Goal: Transaction & Acquisition: Book appointment/travel/reservation

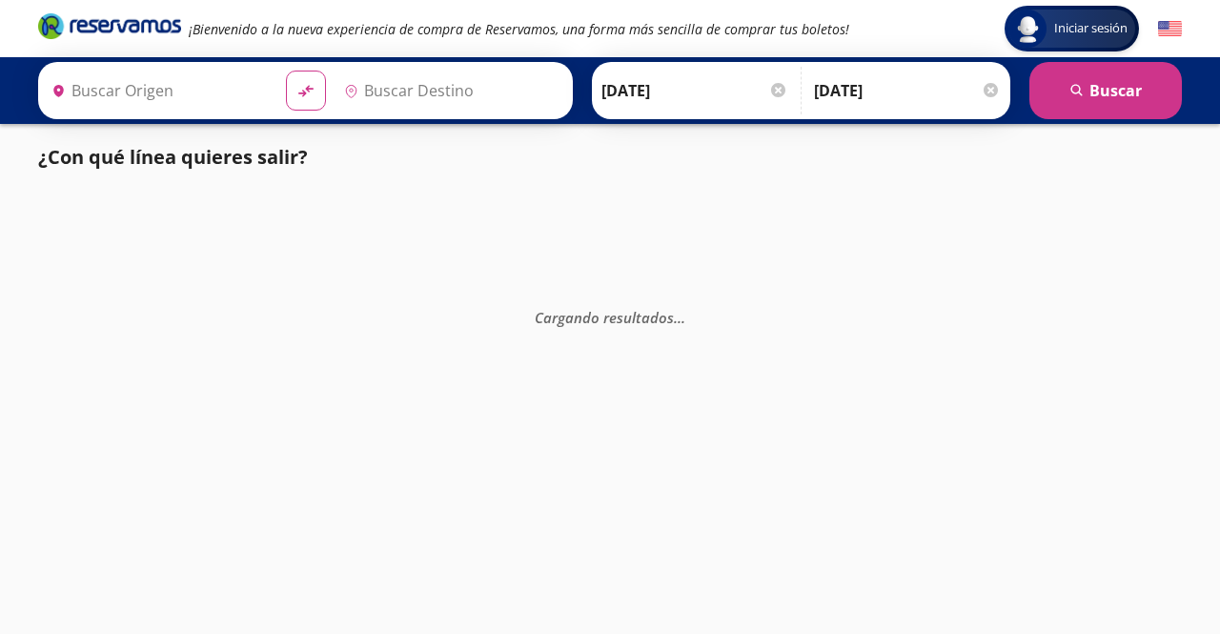
type input "[GEOGRAPHIC_DATA], [GEOGRAPHIC_DATA]"
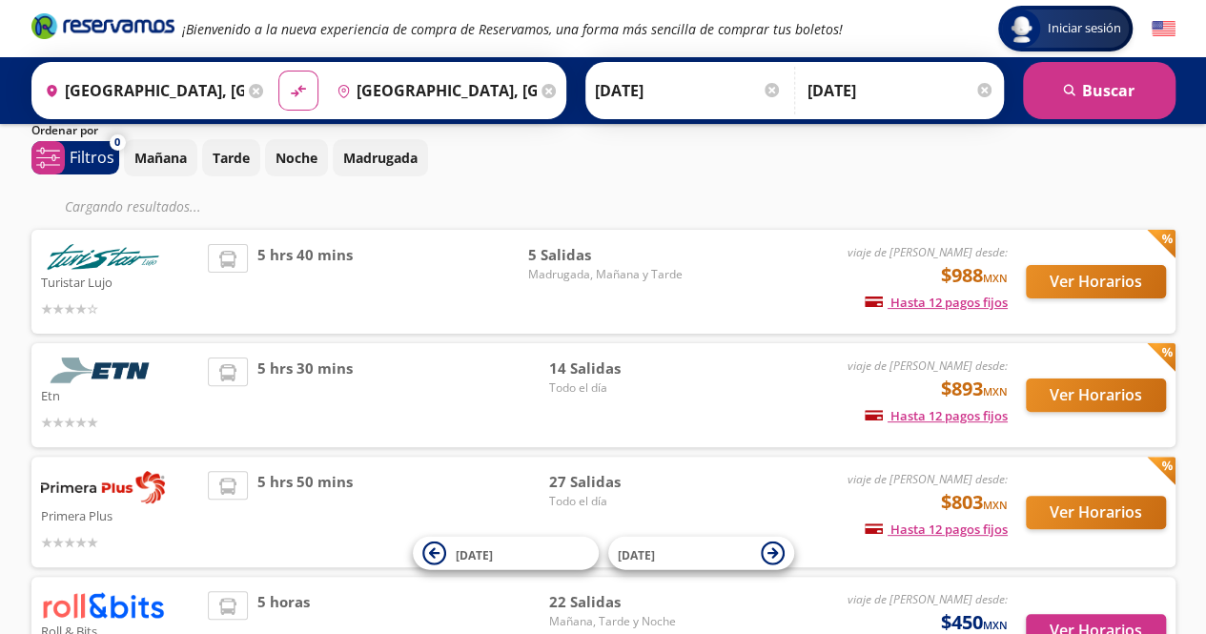
scroll to position [86, 0]
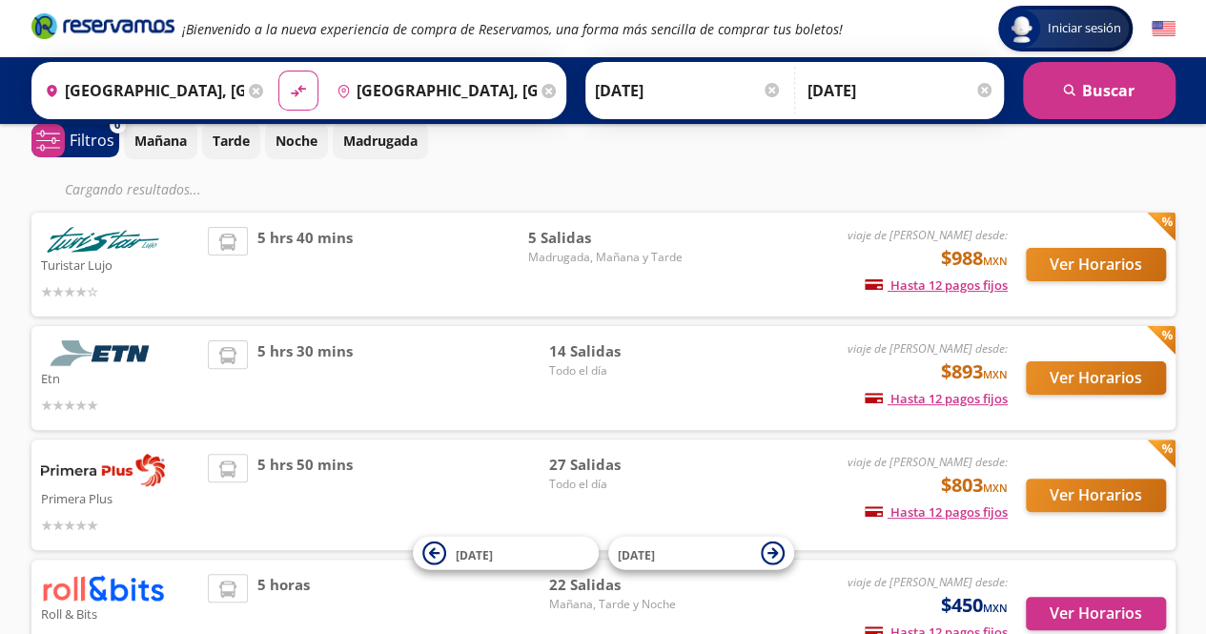
click at [292, 242] on span "5 hrs 40 mins" at bounding box center [304, 264] width 95 height 75
click at [298, 252] on span "5 hrs 40 mins" at bounding box center [304, 264] width 95 height 75
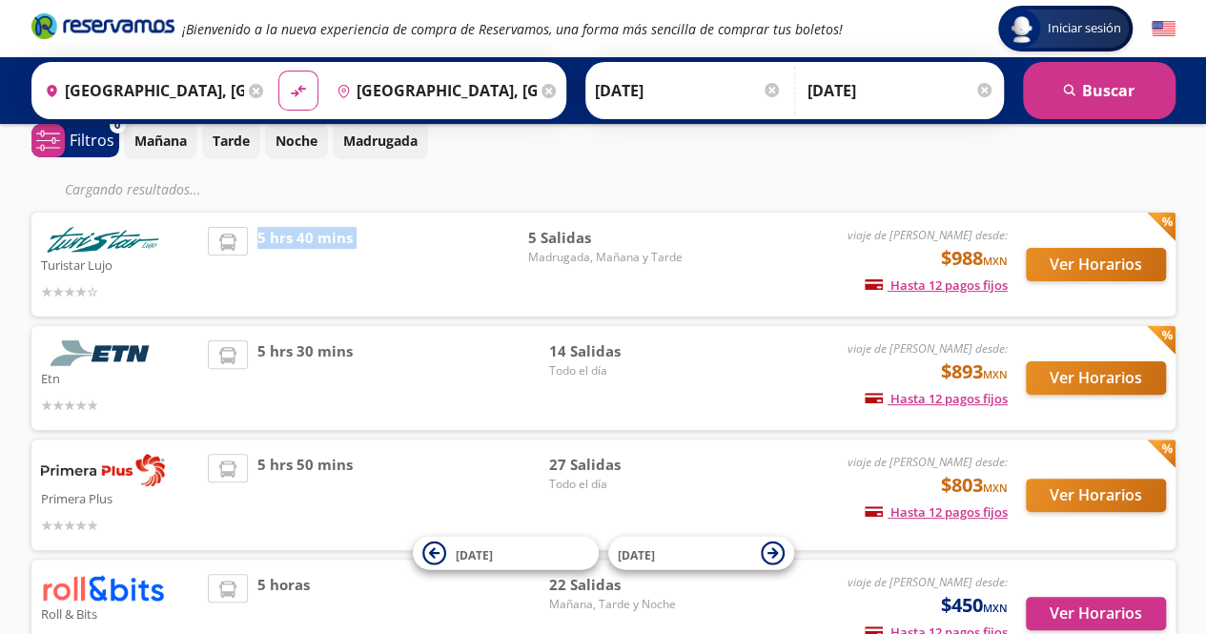
click at [298, 252] on span "5 hrs 40 mins" at bounding box center [304, 264] width 95 height 75
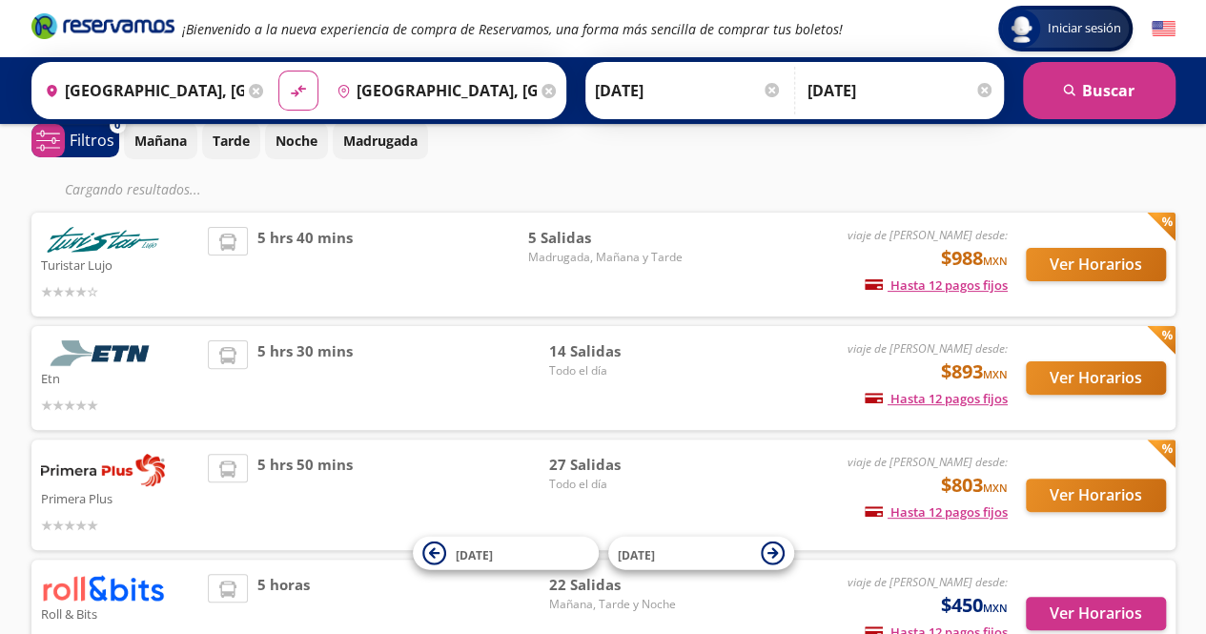
click at [149, 380] on p "Etn" at bounding box center [120, 377] width 158 height 23
click at [482, 361] on div "5 hrs 30 mins" at bounding box center [378, 377] width 340 height 75
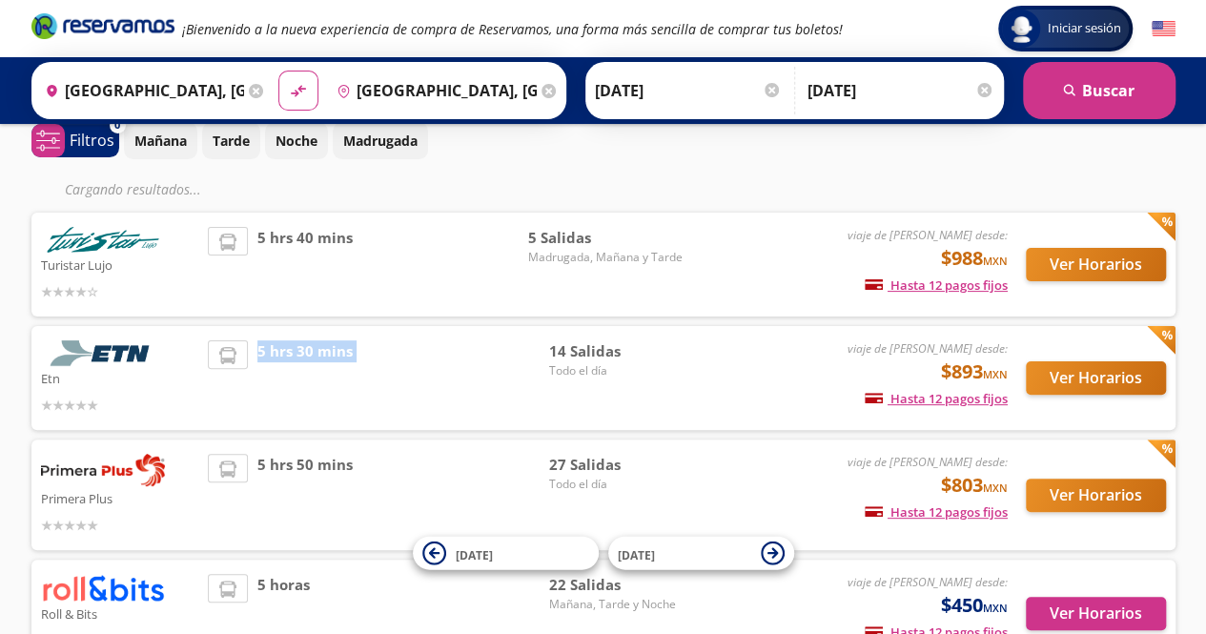
click at [482, 361] on div "5 hrs 30 mins" at bounding box center [378, 377] width 340 height 75
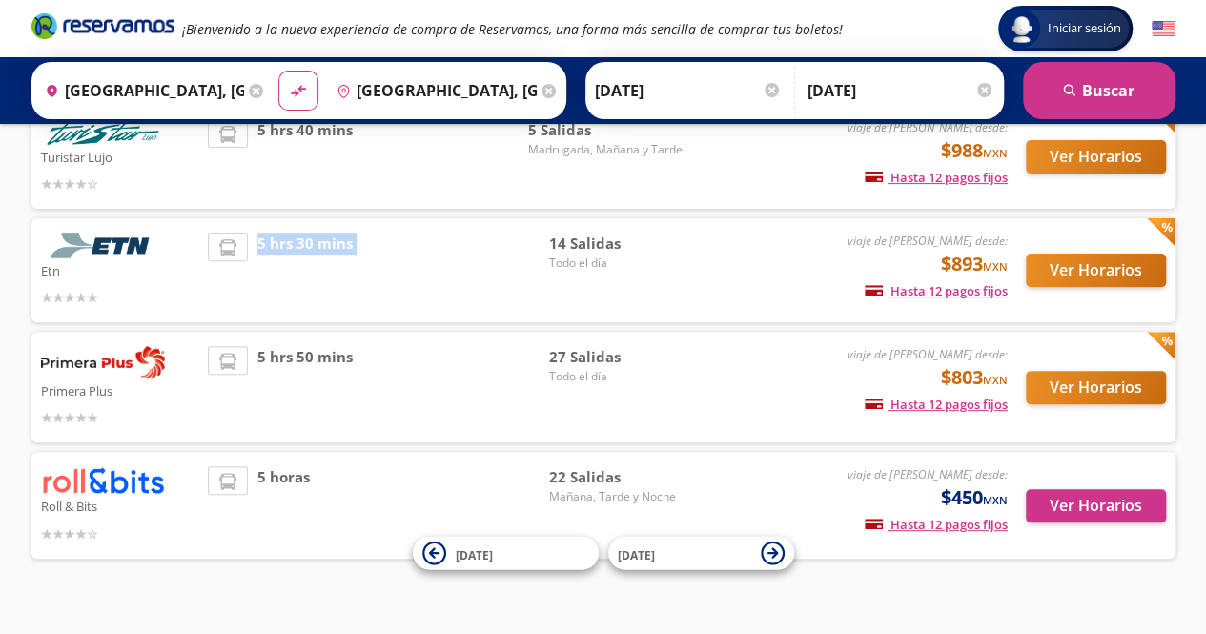
scroll to position [195, 0]
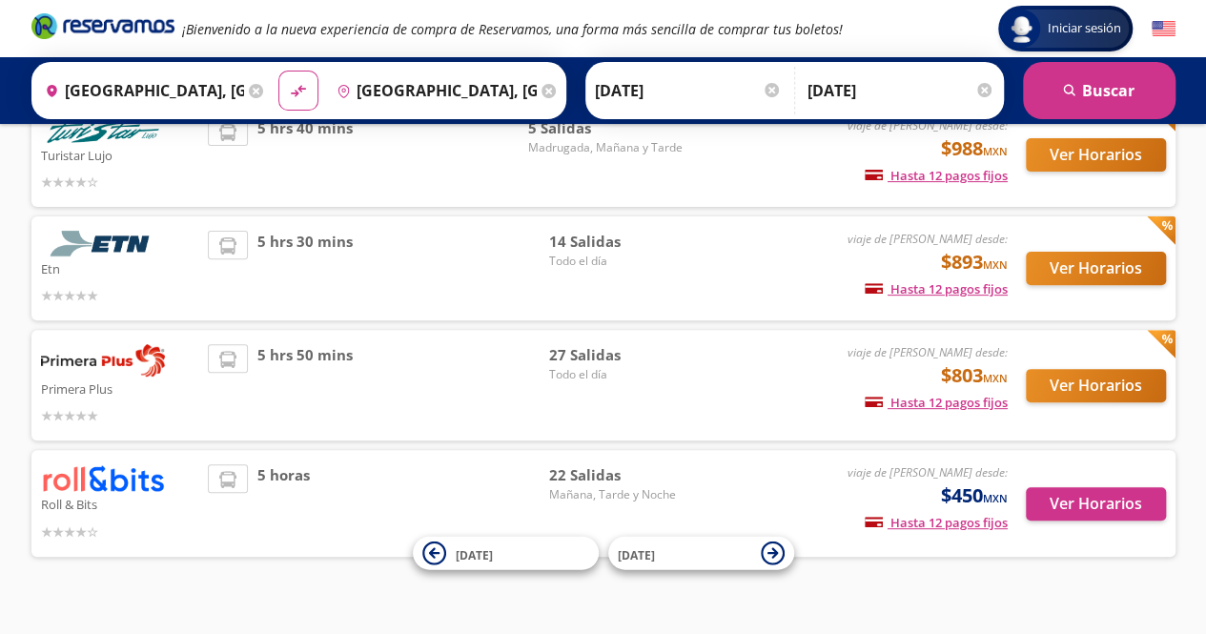
click at [397, 467] on div "5 horas" at bounding box center [378, 502] width 340 height 77
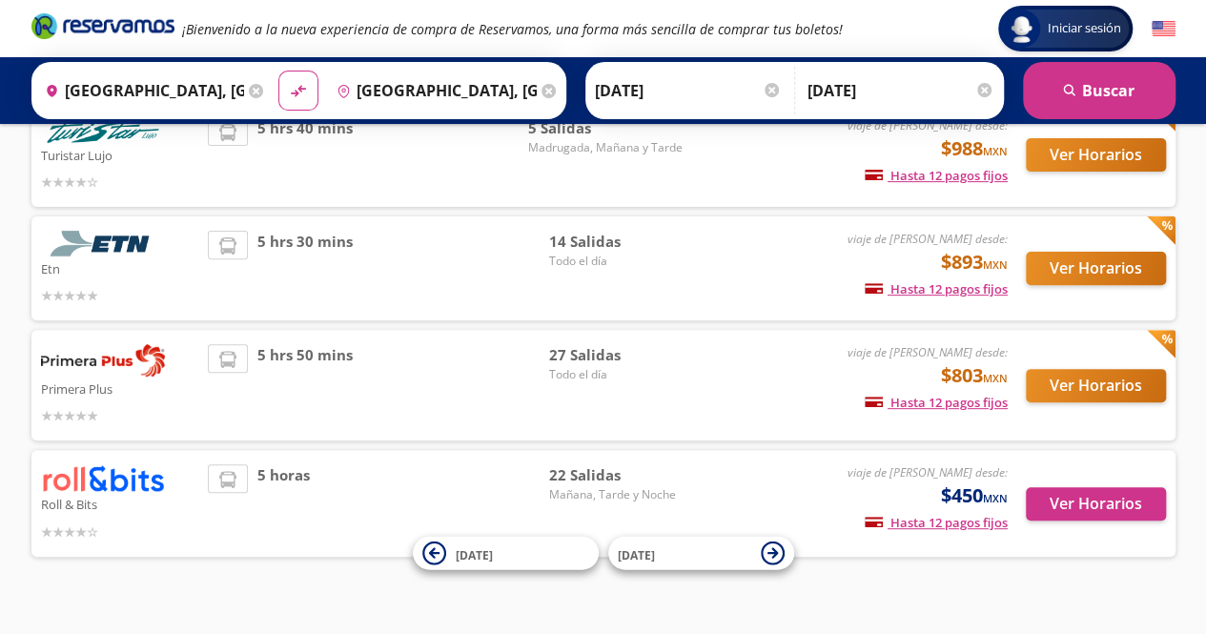
click at [397, 467] on div "5 horas" at bounding box center [378, 502] width 340 height 77
click at [633, 494] on span "Mañana, Tarde y Noche" at bounding box center [614, 494] width 133 height 17
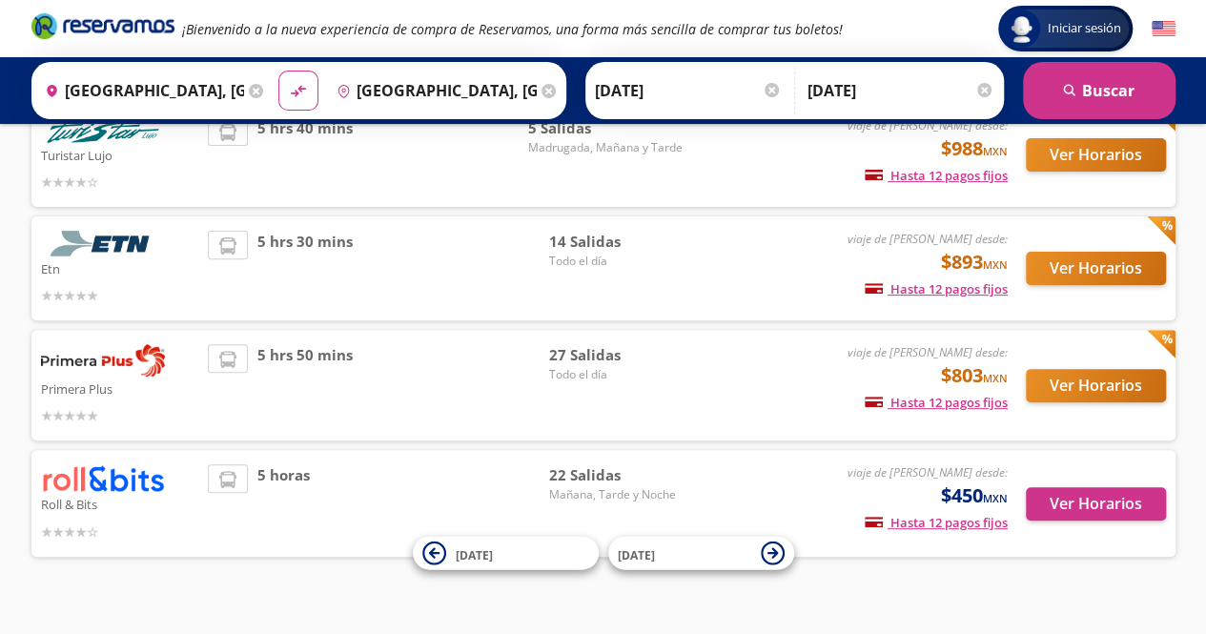
click at [975, 474] on em "viaje de [PERSON_NAME] desde:" at bounding box center [928, 472] width 160 height 16
click at [631, 326] on div "Turistar Lujo viaje de ida desde: $988 MXN Hasta 12 pagos fijos Pagos fijos en …" at bounding box center [603, 330] width 1144 height 454
click at [1077, 503] on button "Ver Horarios" at bounding box center [1096, 503] width 140 height 33
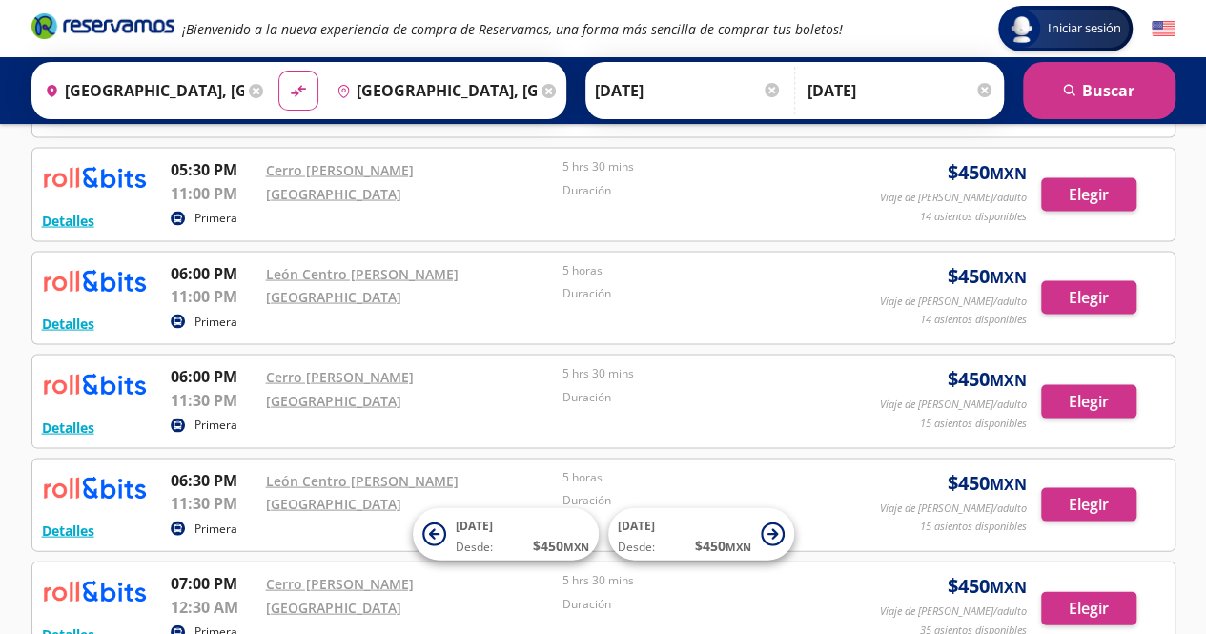
scroll to position [1741, 0]
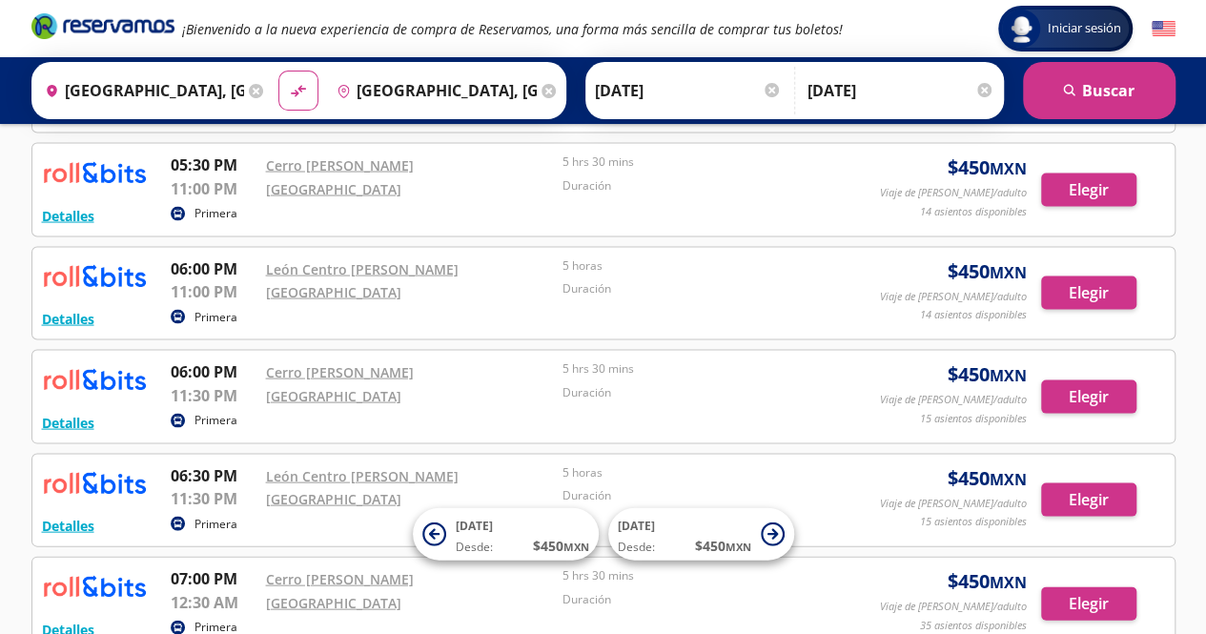
click at [221, 363] on p "06:00 PM" at bounding box center [214, 370] width 86 height 23
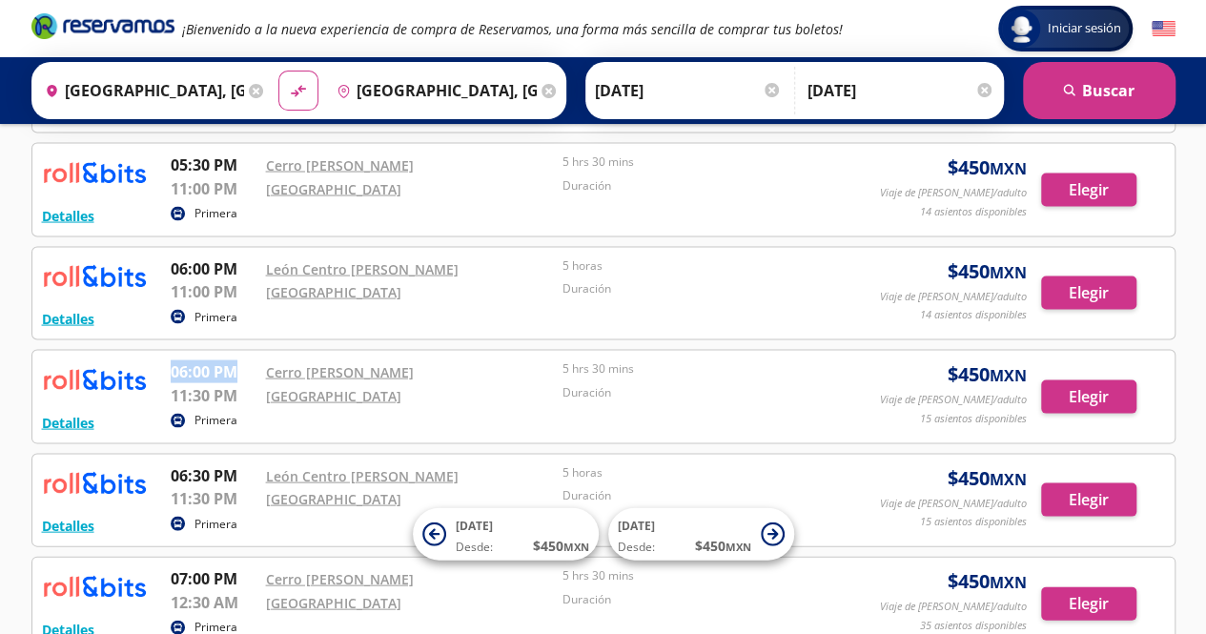
click at [221, 363] on p "06:00 PM" at bounding box center [214, 370] width 86 height 23
click at [220, 383] on p "11:30 PM" at bounding box center [214, 394] width 86 height 23
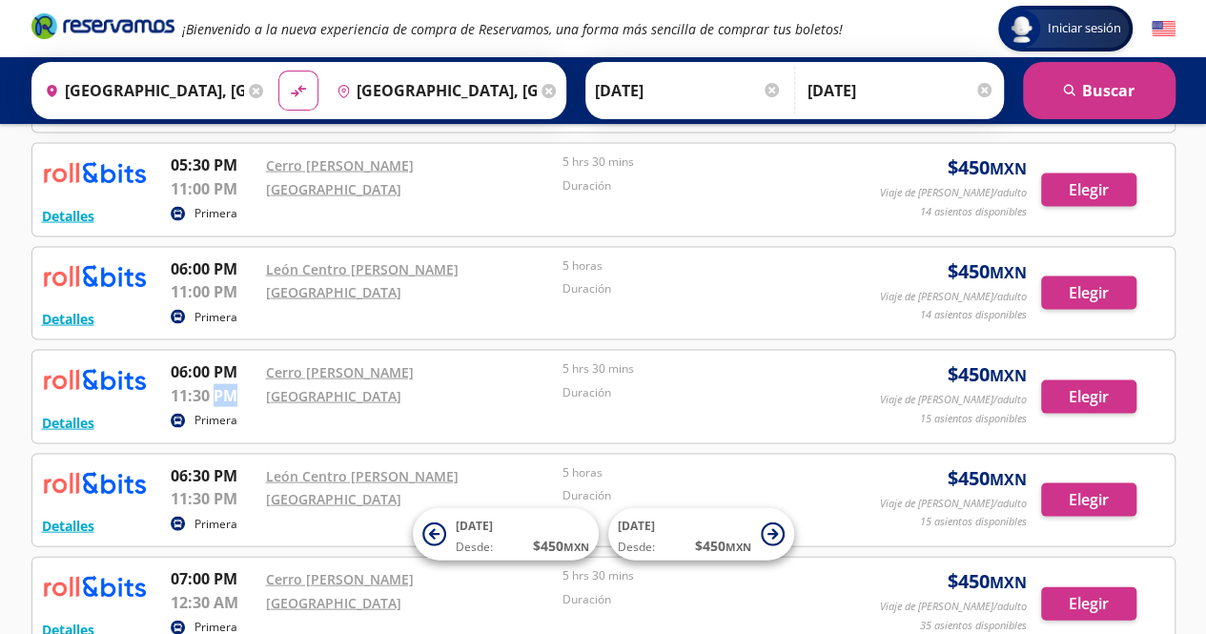
click at [220, 383] on p "11:30 PM" at bounding box center [214, 394] width 86 height 23
click at [217, 486] on p "11:30 PM" at bounding box center [214, 497] width 86 height 23
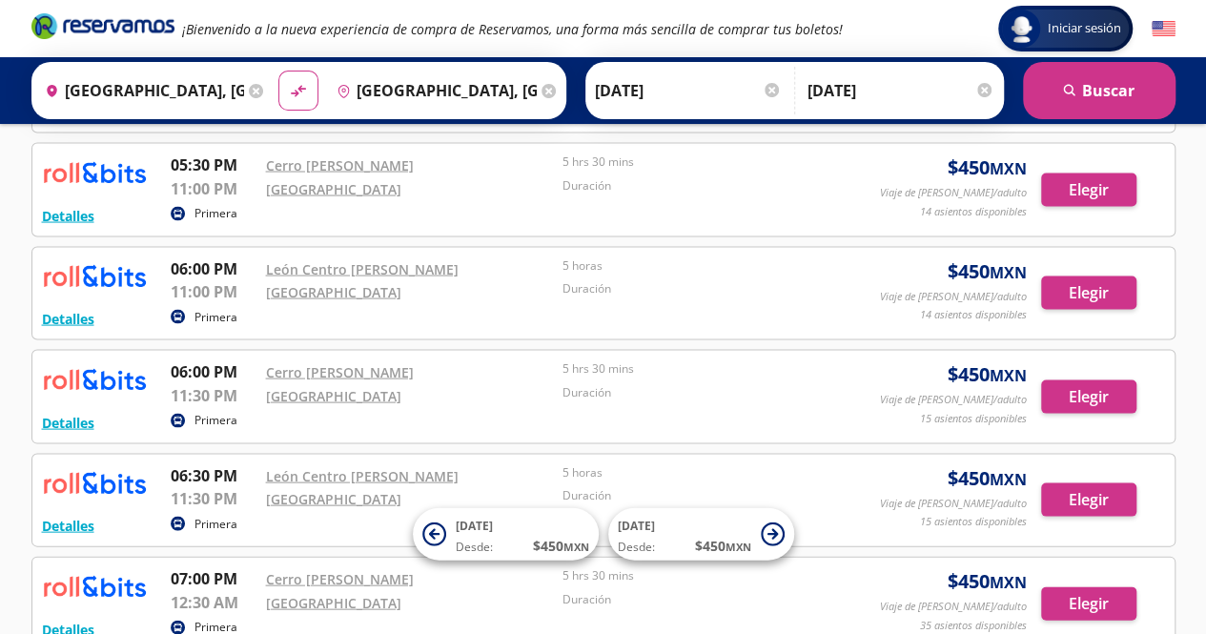
click at [208, 463] on p "06:30 PM" at bounding box center [214, 474] width 86 height 23
click at [209, 567] on p "07:00 PM" at bounding box center [214, 577] width 86 height 23
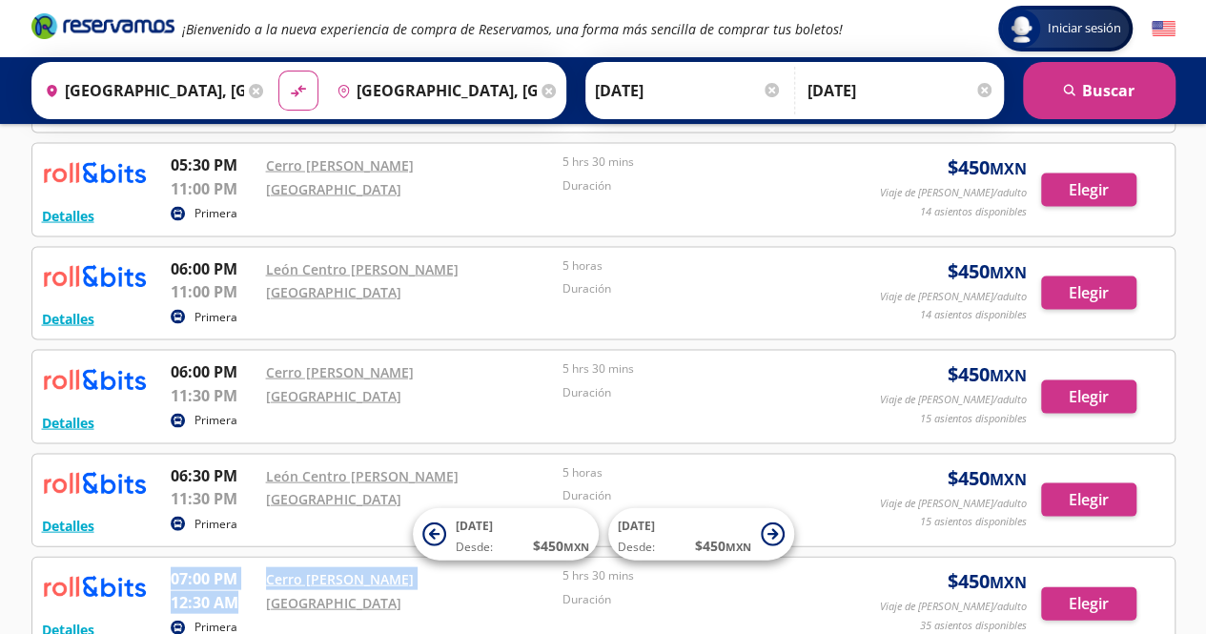
drag, startPoint x: 209, startPoint y: 567, endPoint x: 212, endPoint y: 607, distance: 40.1
click at [212, 607] on div "Detalles Primera 07:00 PM [GEOGRAPHIC_DATA] [GEOGRAPHIC_DATA] 12:30 AM [GEOGRAP…" at bounding box center [603, 602] width 1123 height 73
click at [211, 590] on p "12:30 AM" at bounding box center [214, 601] width 86 height 23
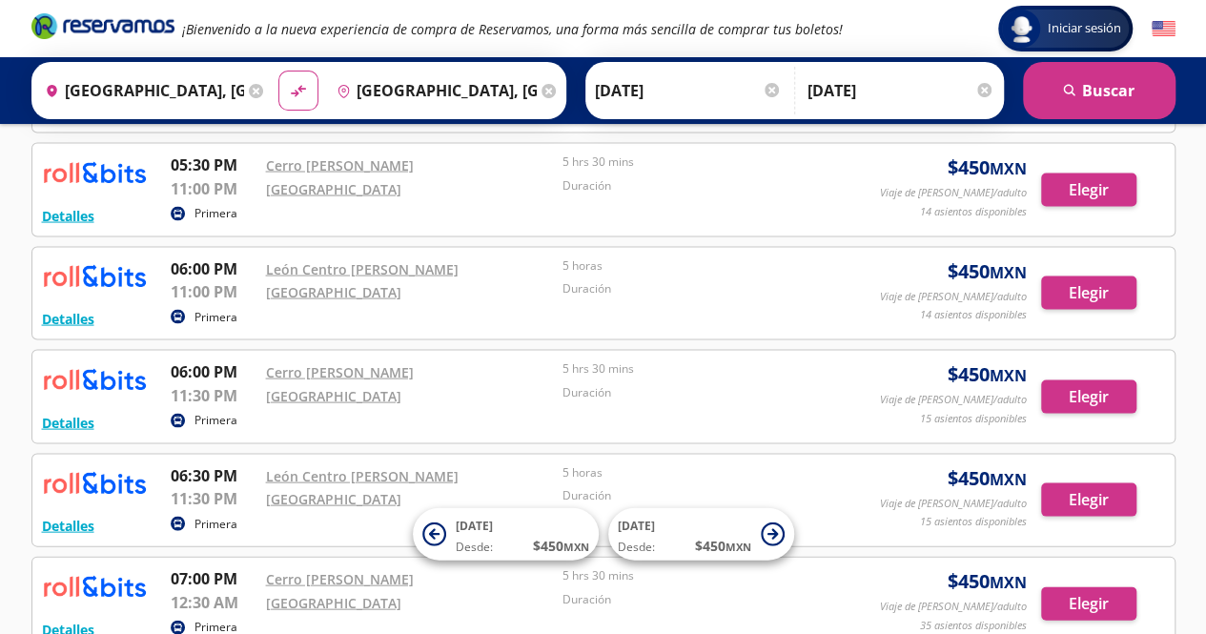
click at [204, 571] on p "07:00 PM" at bounding box center [214, 577] width 86 height 23
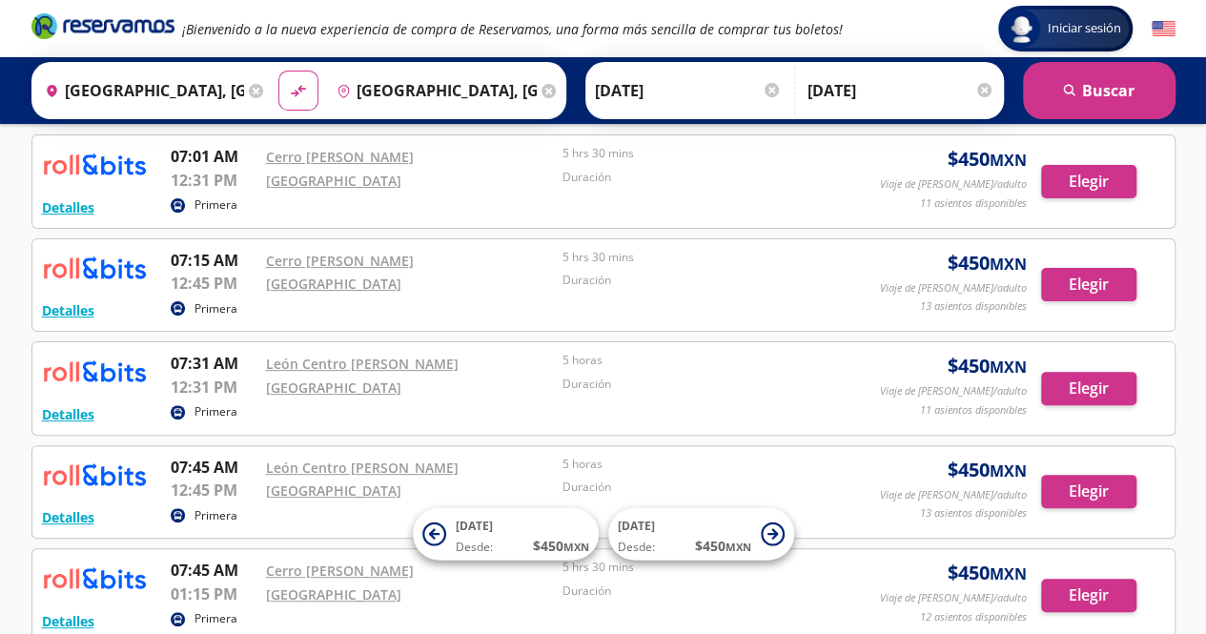
scroll to position [0, 0]
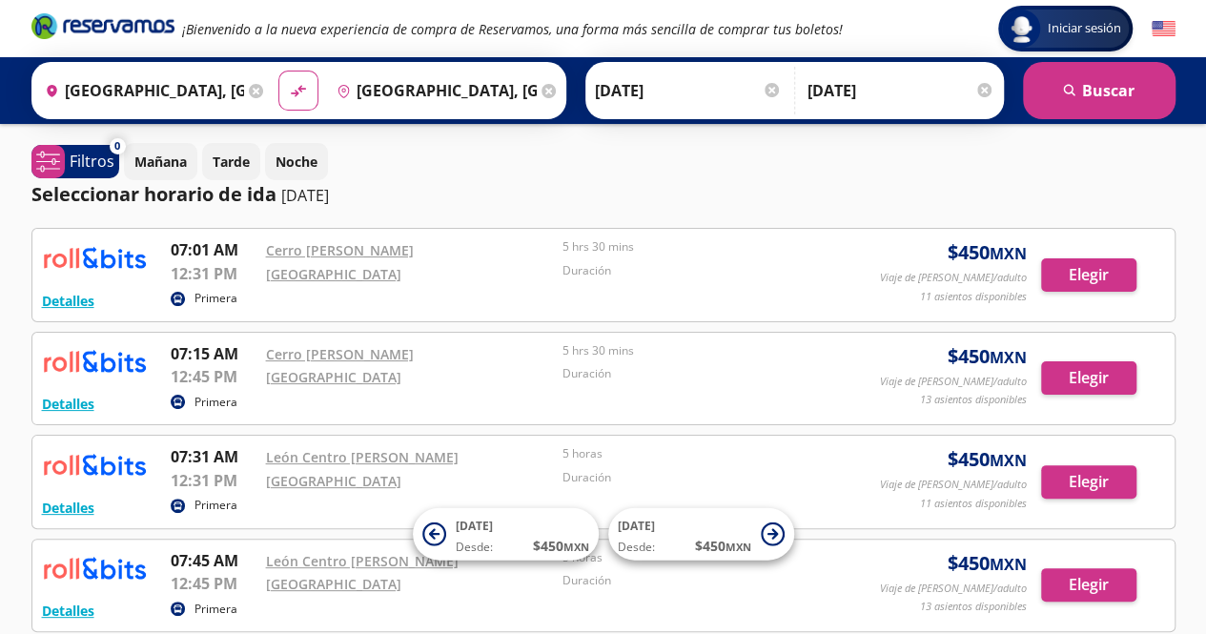
click at [211, 251] on p "07:01 AM" at bounding box center [214, 249] width 86 height 23
drag, startPoint x: 211, startPoint y: 251, endPoint x: 204, endPoint y: 267, distance: 17.5
click at [204, 267] on div "07:01 AM [GEOGRAPHIC_DATA] 12:31 PM [GEOGRAPHIC_DATA] CDMX 5 hrs 30 mins Duraci…" at bounding box center [511, 262] width 680 height 48
click at [204, 267] on p "12:31 PM" at bounding box center [214, 273] width 86 height 23
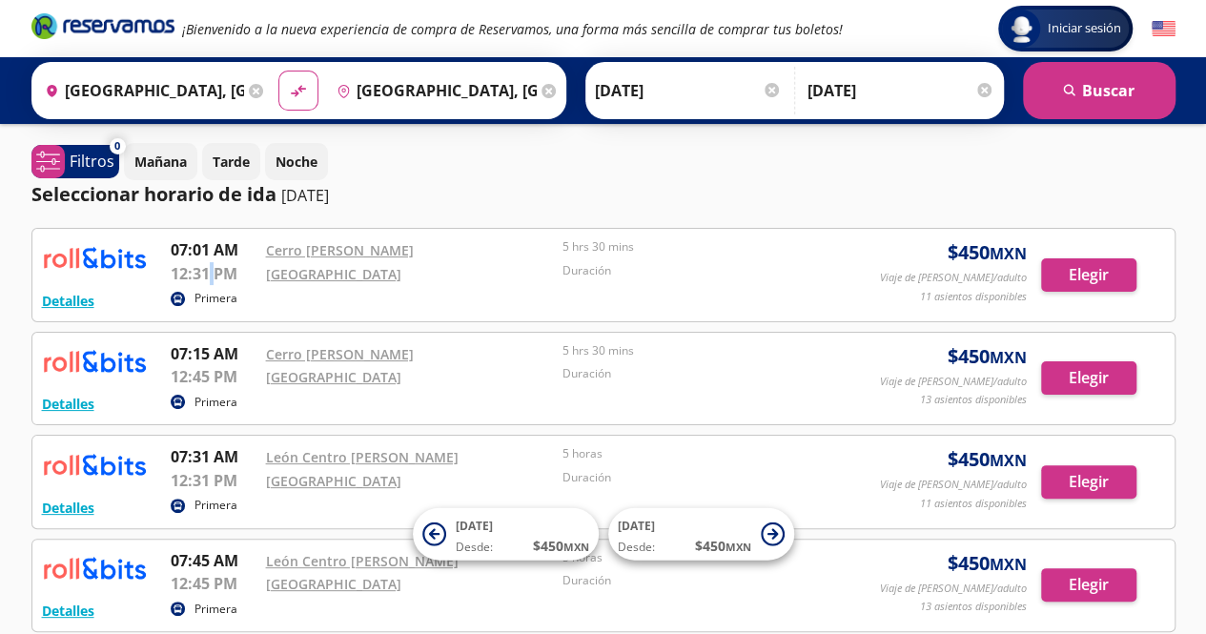
click at [204, 267] on p "12:31 PM" at bounding box center [214, 273] width 86 height 23
click at [200, 254] on p "07:01 AM" at bounding box center [214, 249] width 86 height 23
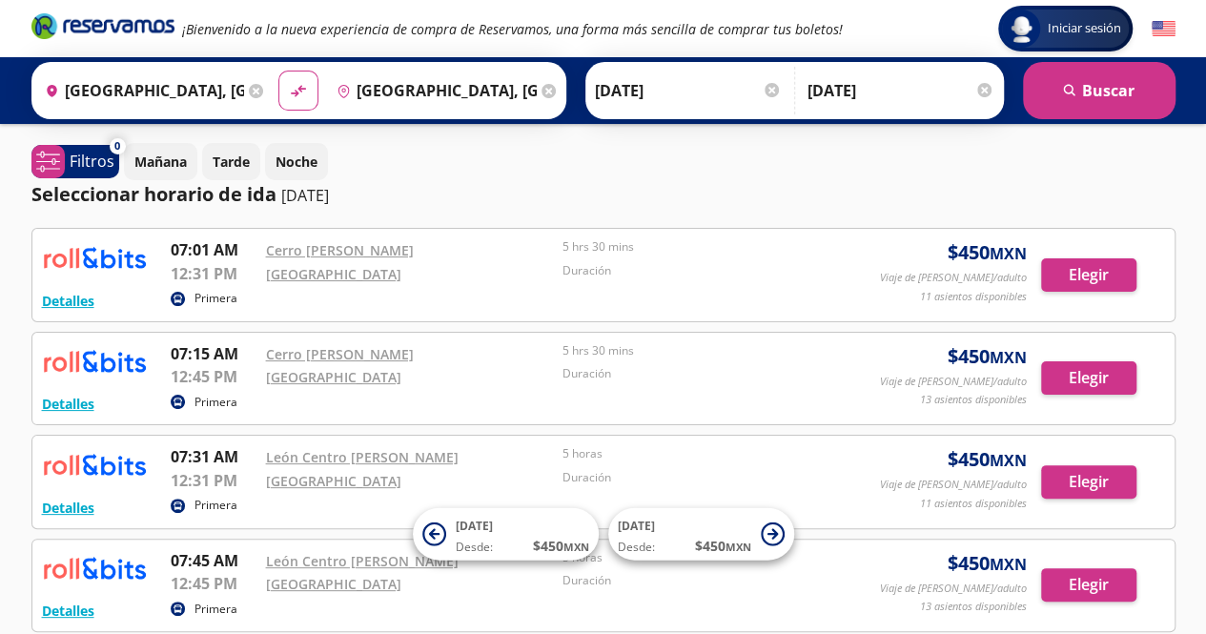
click at [194, 268] on p "12:31 PM" at bounding box center [214, 273] width 86 height 23
click at [182, 358] on p "07:15 AM" at bounding box center [214, 353] width 86 height 23
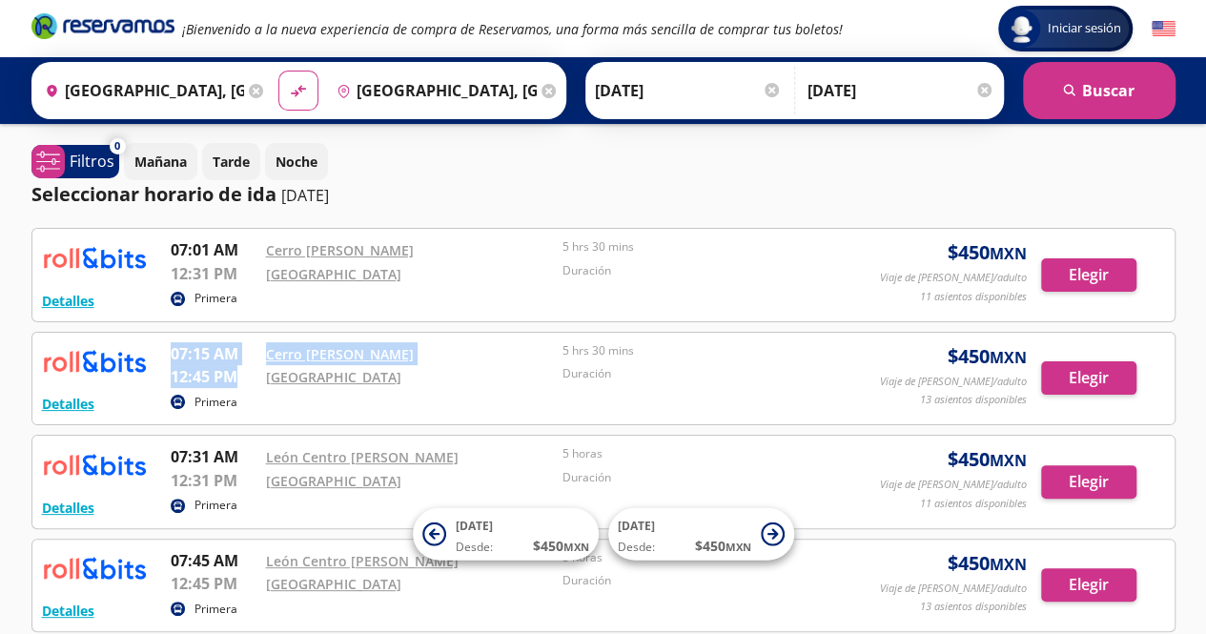
drag, startPoint x: 182, startPoint y: 358, endPoint x: 189, endPoint y: 376, distance: 18.4
click at [189, 376] on div "07:15 AM [GEOGRAPHIC_DATA] 12:45 PM [GEOGRAPHIC_DATA] CDMX 5 hrs 30 mins Duraci…" at bounding box center [511, 366] width 680 height 48
click at [189, 376] on p "12:45 PM" at bounding box center [214, 376] width 86 height 23
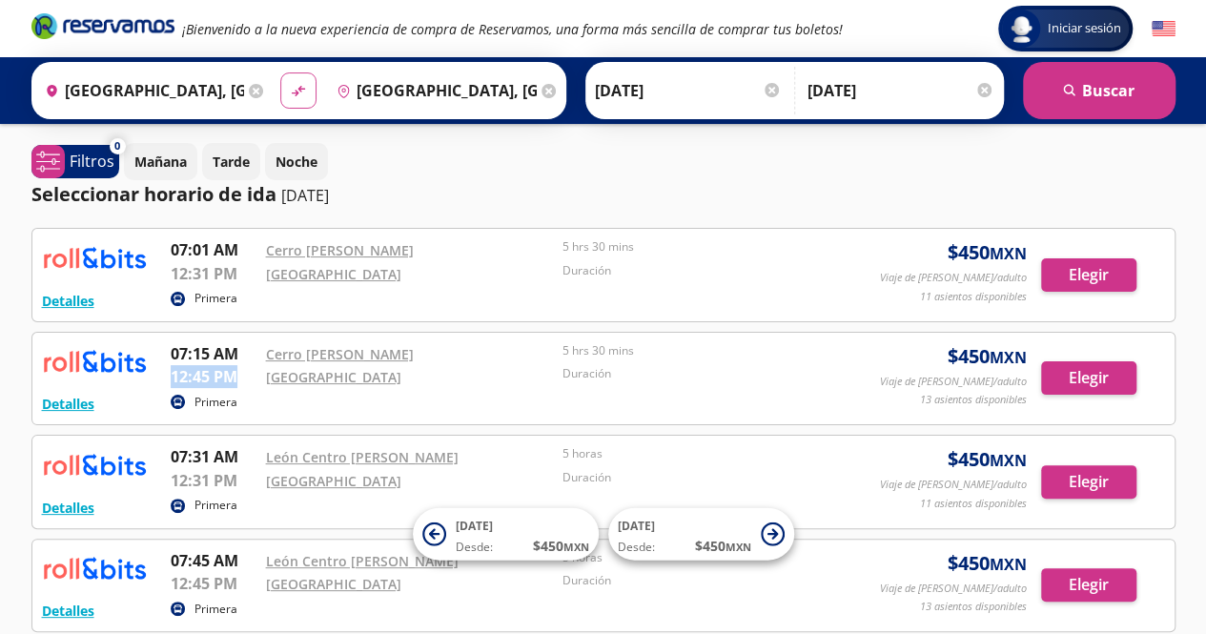
click at [295, 90] on icon at bounding box center [298, 91] width 13 height 10
type input "[GEOGRAPHIC_DATA], [GEOGRAPHIC_DATA]"
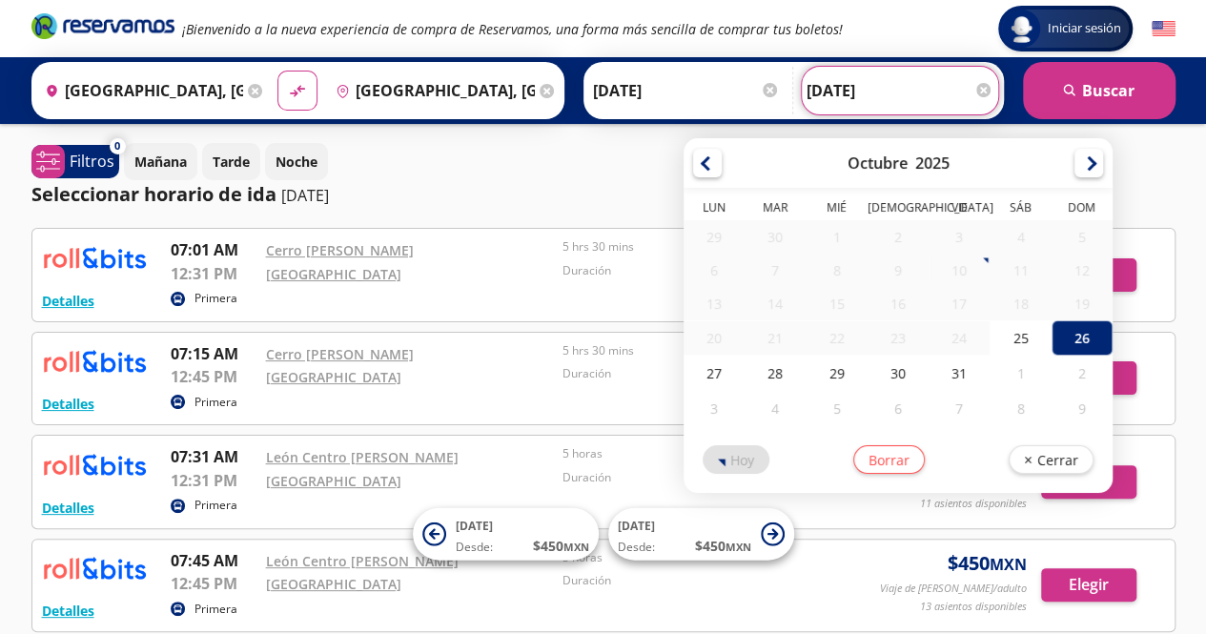
click at [849, 85] on input "[DATE]" at bounding box center [900, 91] width 187 height 48
click at [985, 90] on div at bounding box center [983, 90] width 14 height 14
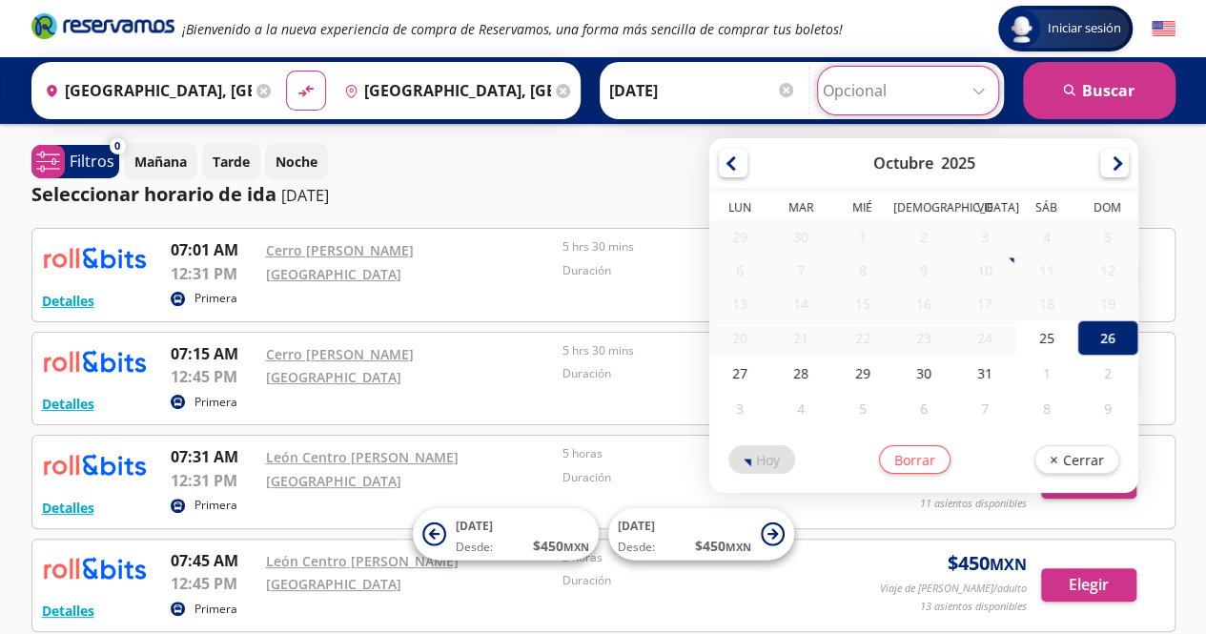
click at [779, 87] on div at bounding box center [786, 90] width 14 height 14
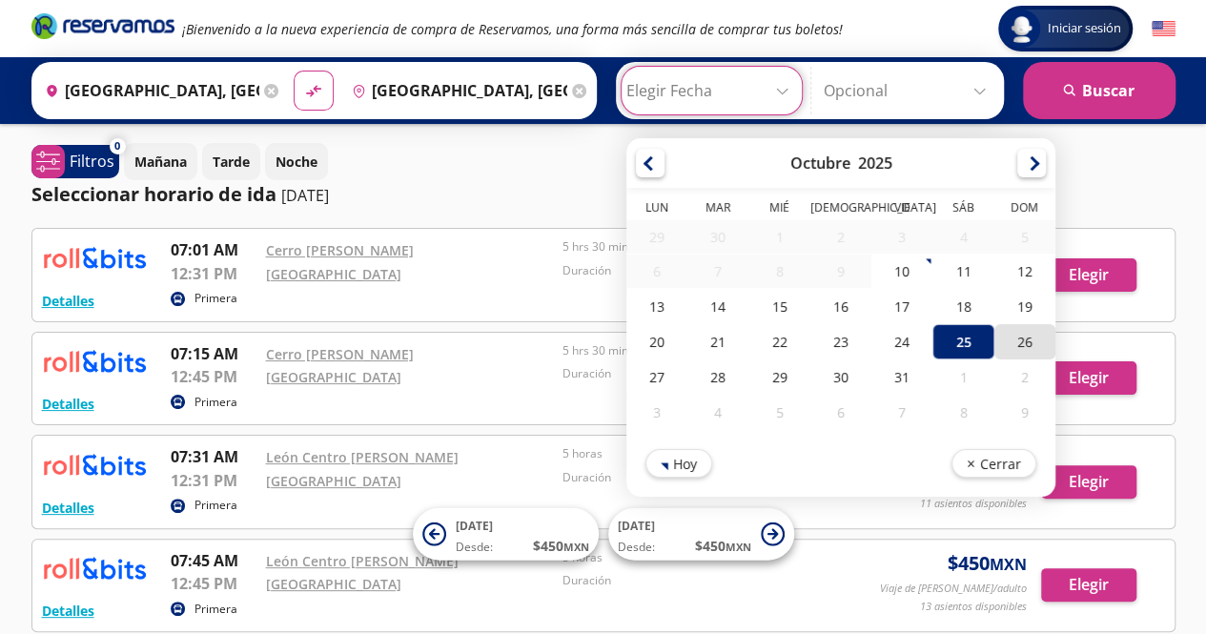
click at [1012, 328] on div "26" at bounding box center [1023, 341] width 61 height 35
type input "[DATE]"
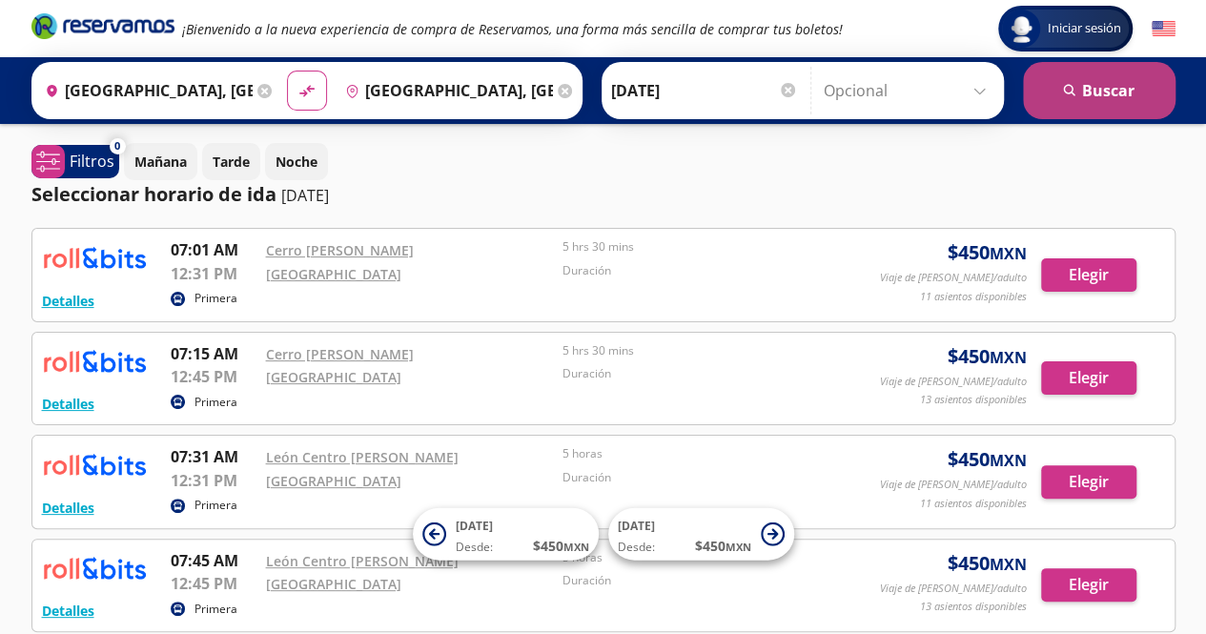
click at [1115, 81] on button "search [GEOGRAPHIC_DATA]" at bounding box center [1099, 90] width 153 height 57
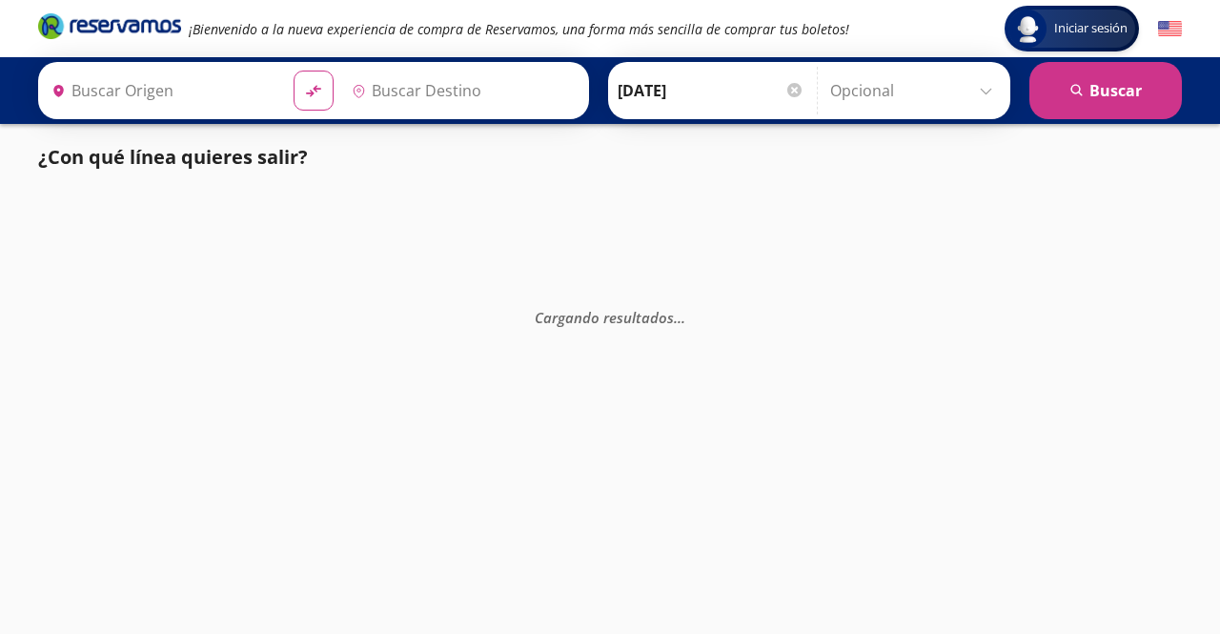
type input "[GEOGRAPHIC_DATA], [GEOGRAPHIC_DATA]"
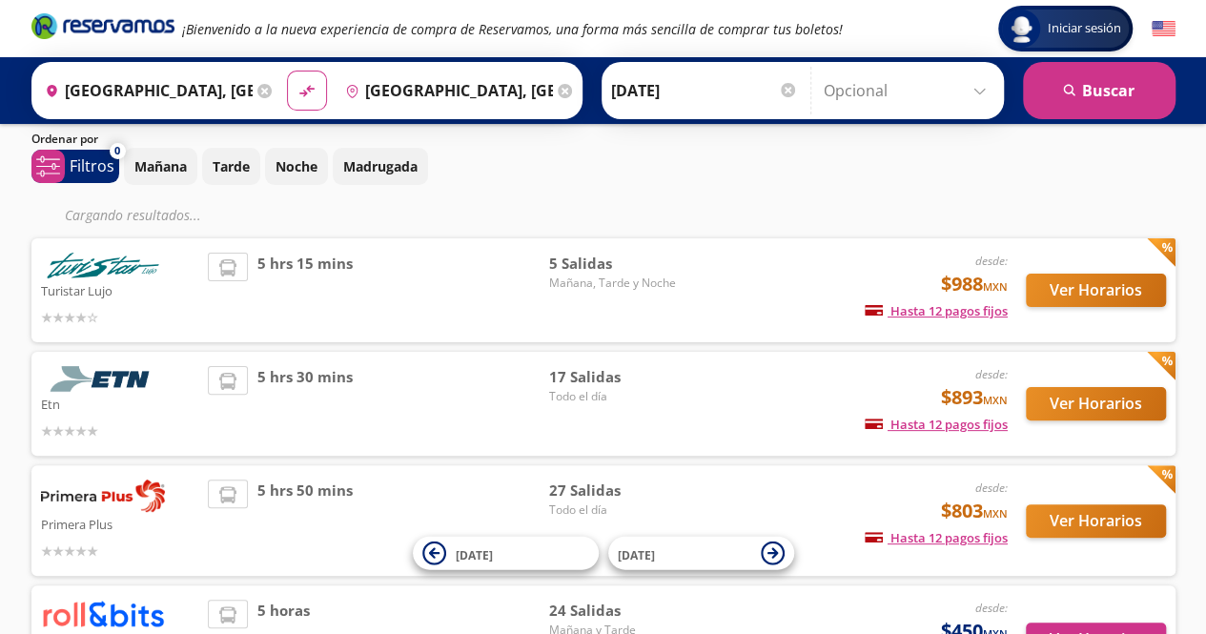
scroll to position [61, 0]
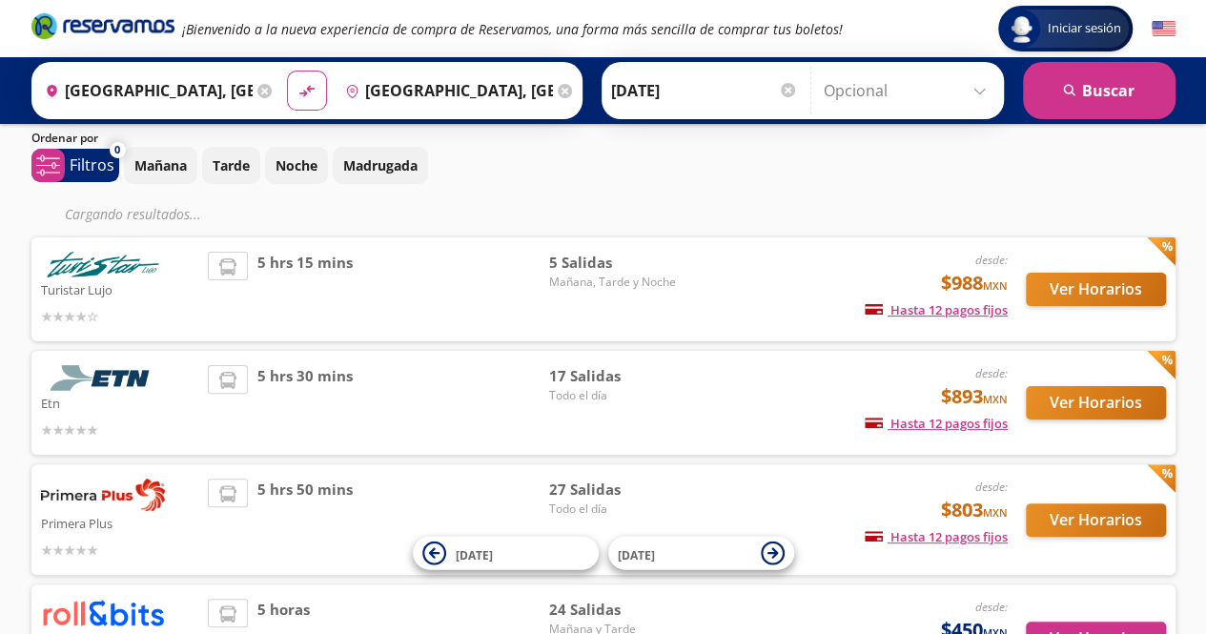
click at [443, 85] on input "[GEOGRAPHIC_DATA], [GEOGRAPHIC_DATA]" at bounding box center [445, 91] width 215 height 48
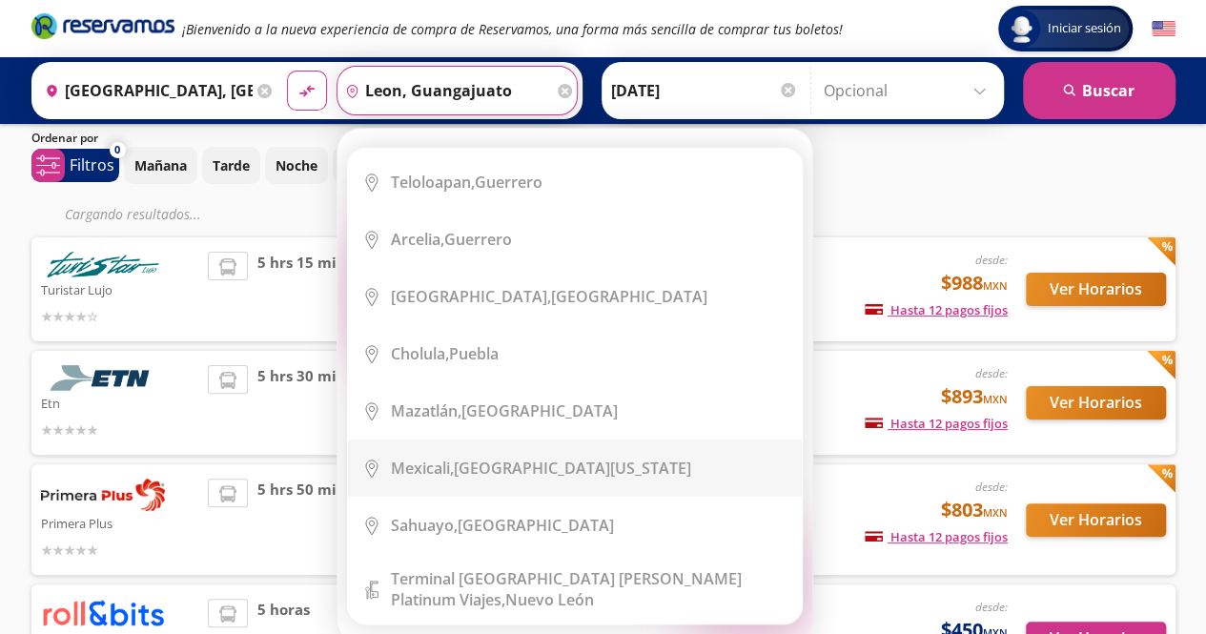
scroll to position [0, 0]
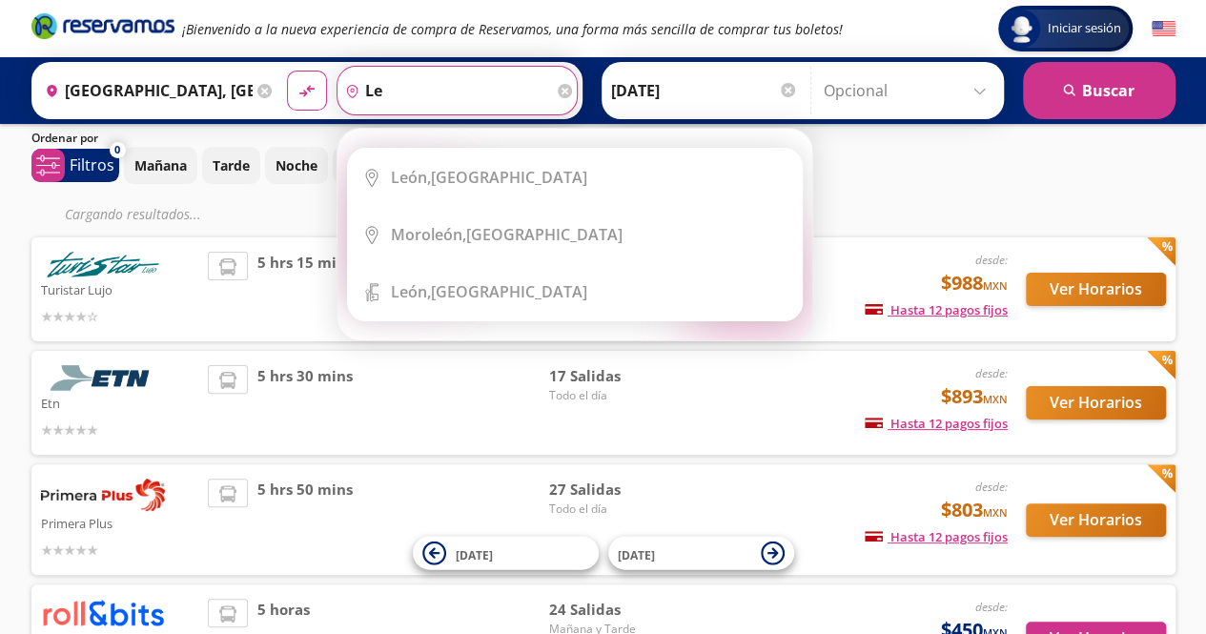
type input "l"
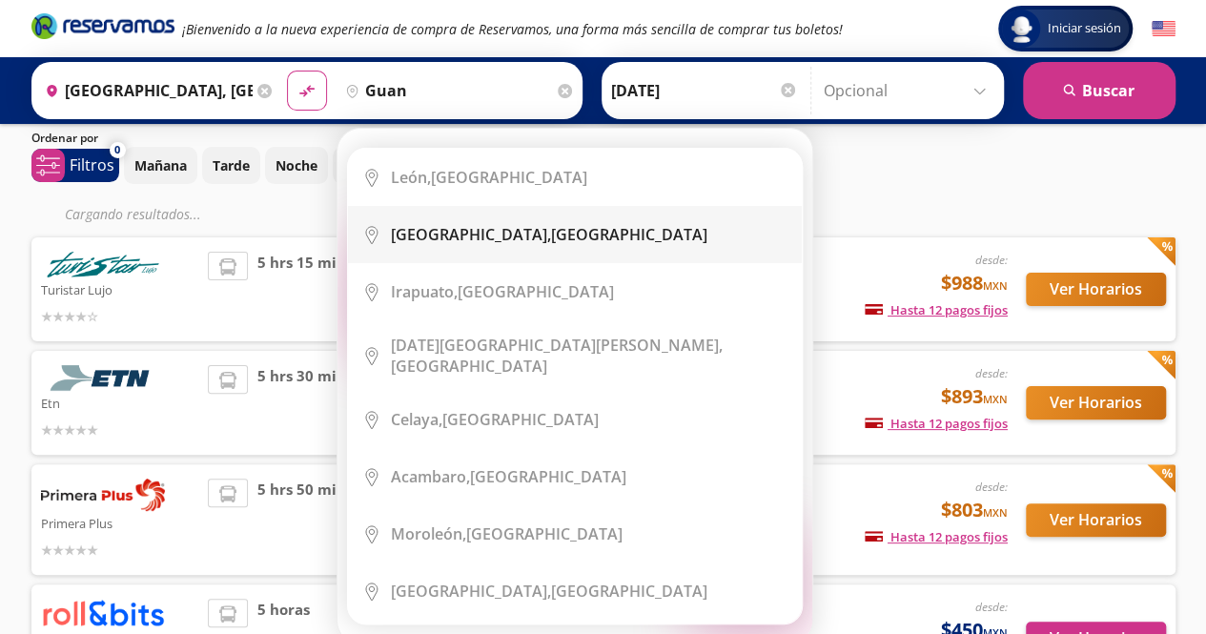
click at [526, 233] on div "[GEOGRAPHIC_DATA], [GEOGRAPHIC_DATA]" at bounding box center [549, 234] width 317 height 21
type input "[GEOGRAPHIC_DATA], [GEOGRAPHIC_DATA]"
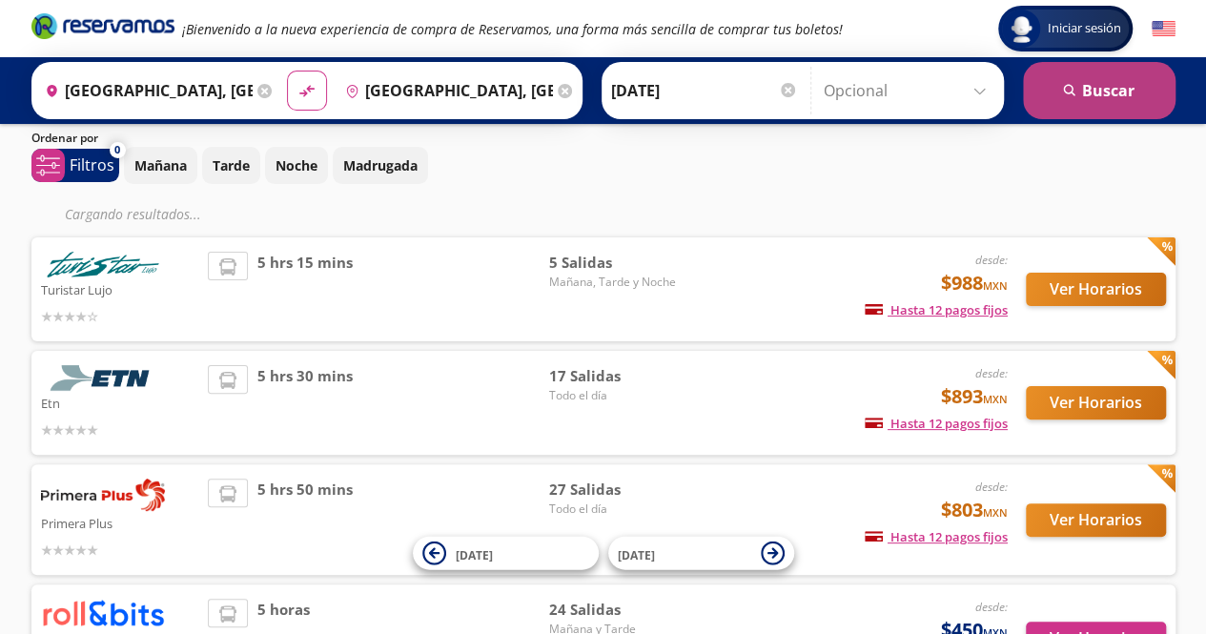
click at [1138, 68] on button "search [GEOGRAPHIC_DATA]" at bounding box center [1099, 90] width 153 height 57
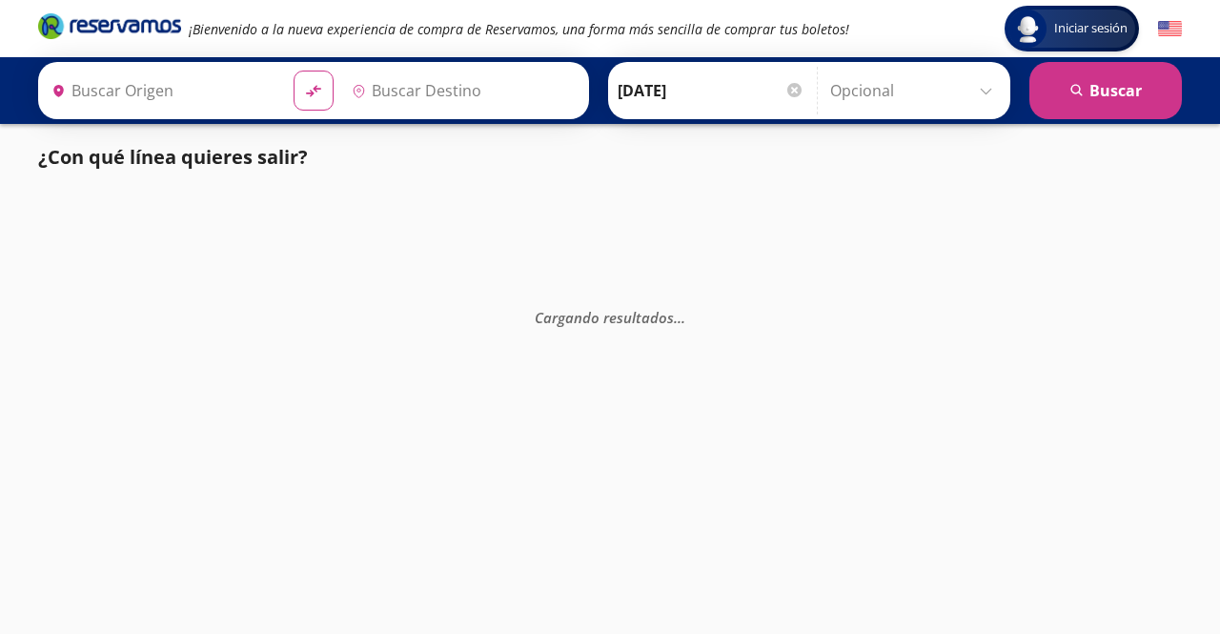
type input "[GEOGRAPHIC_DATA], [GEOGRAPHIC_DATA]"
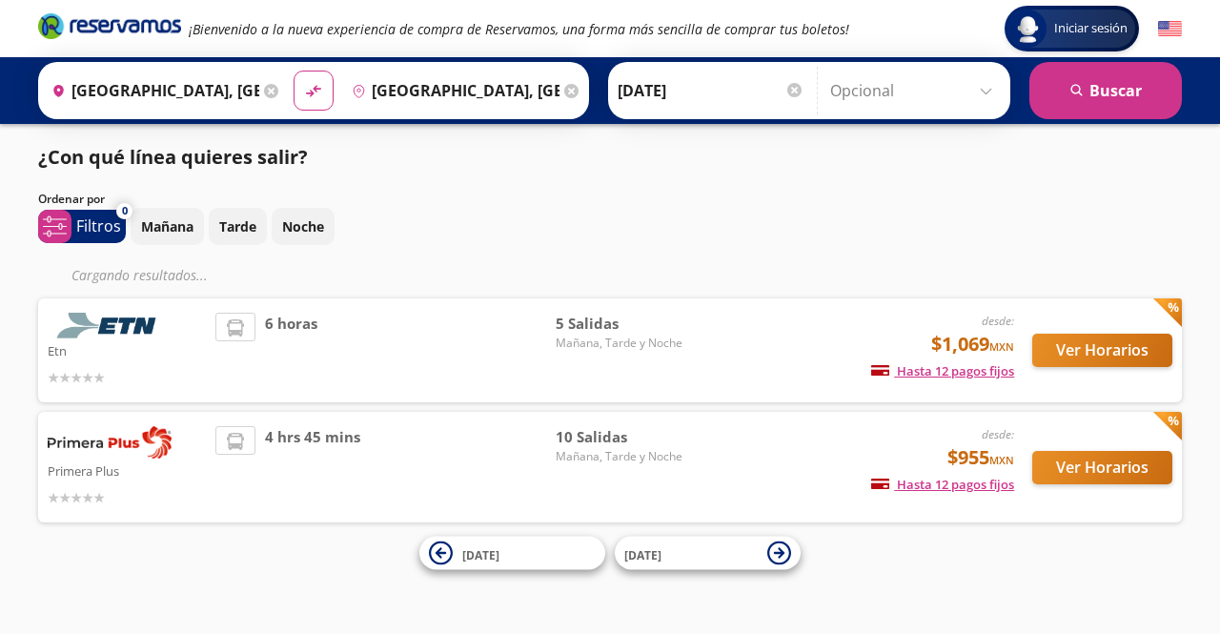
click at [791, 215] on div "[DATE] Tarde Noche" at bounding box center [657, 226] width 1052 height 37
click at [1098, 482] on button "Ver Horarios" at bounding box center [1103, 467] width 140 height 33
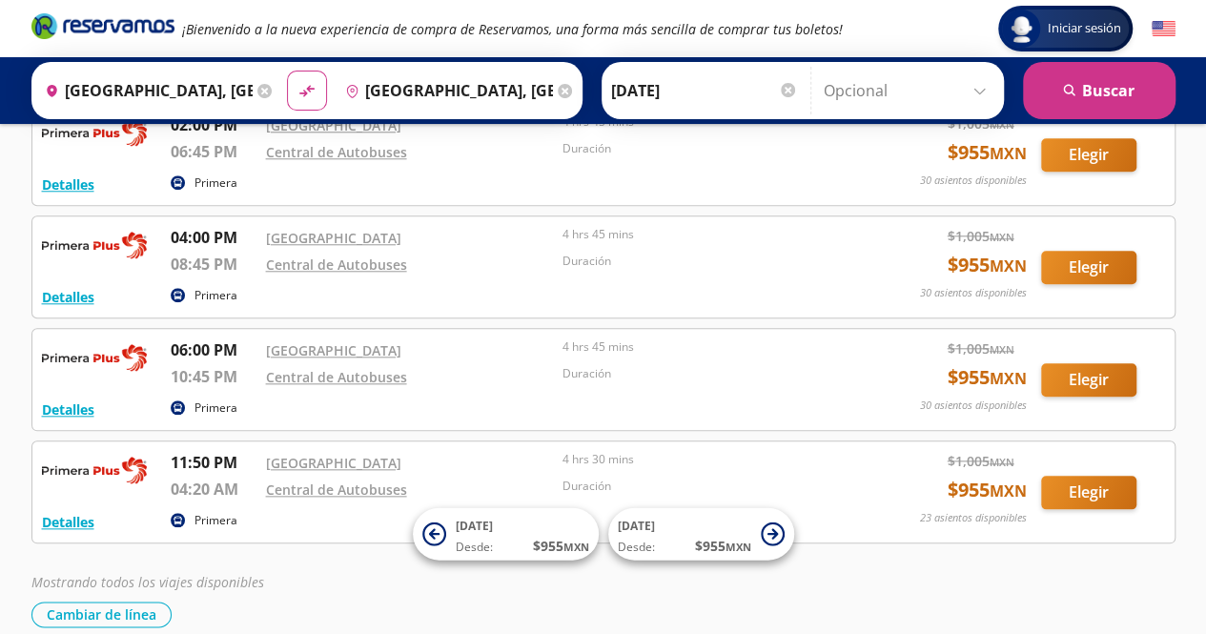
scroll to position [802, 0]
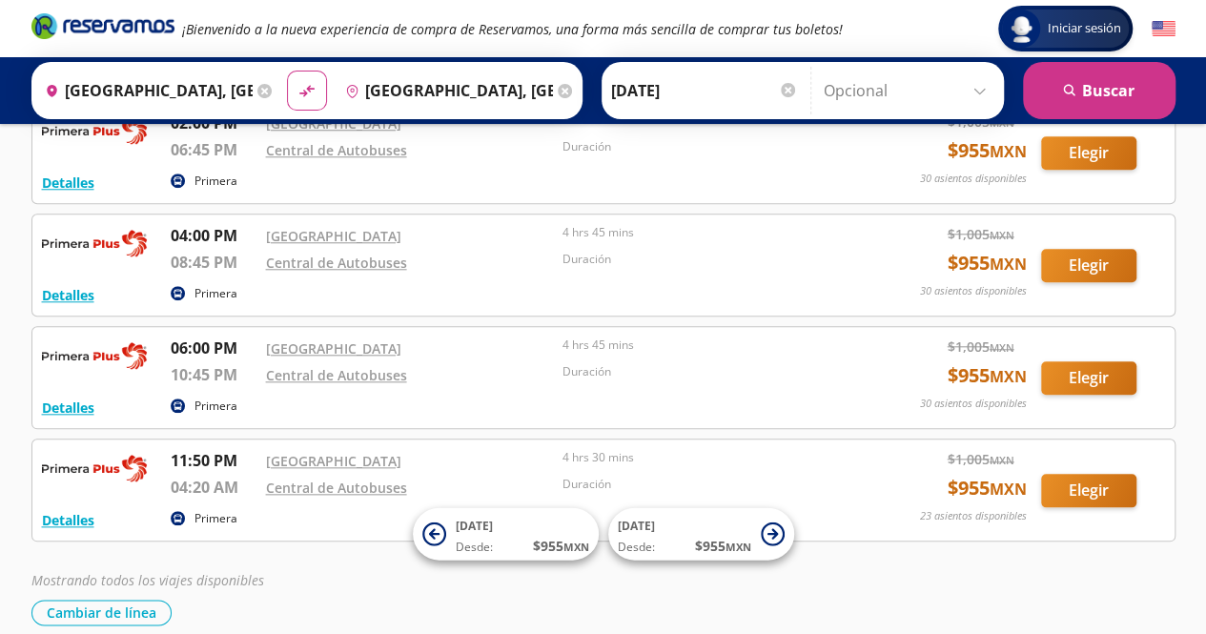
click at [744, 363] on p "Duración" at bounding box center [707, 371] width 288 height 17
click at [671, 337] on p "4 hrs 45 mins" at bounding box center [707, 345] width 288 height 17
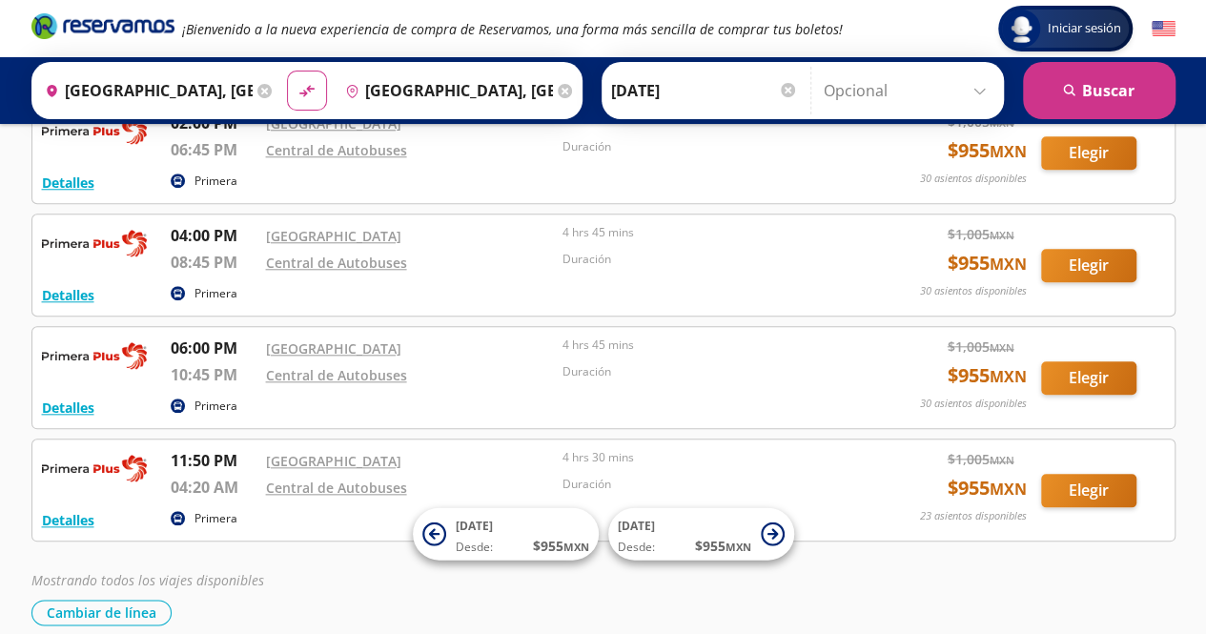
click at [671, 337] on p "4 hrs 45 mins" at bounding box center [707, 345] width 288 height 17
click at [608, 355] on div "4 hrs 45 mins" at bounding box center [707, 350] width 288 height 27
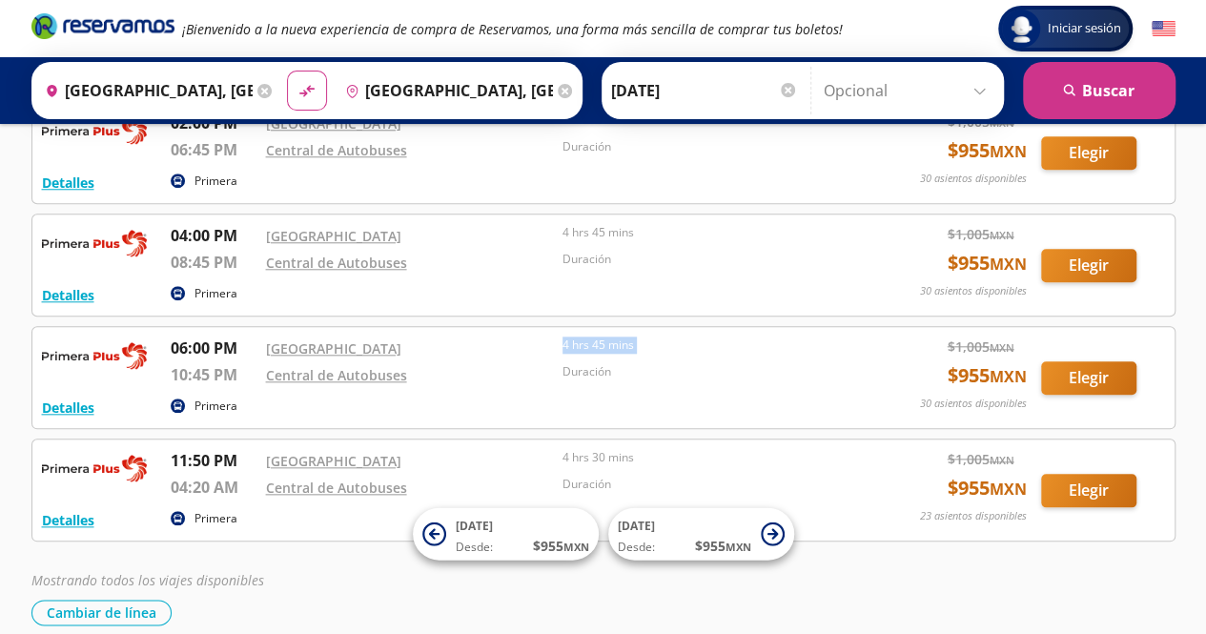
click at [608, 355] on div "4 hrs 45 mins" at bounding box center [707, 350] width 288 height 27
click at [599, 376] on div "Duración" at bounding box center [707, 378] width 288 height 30
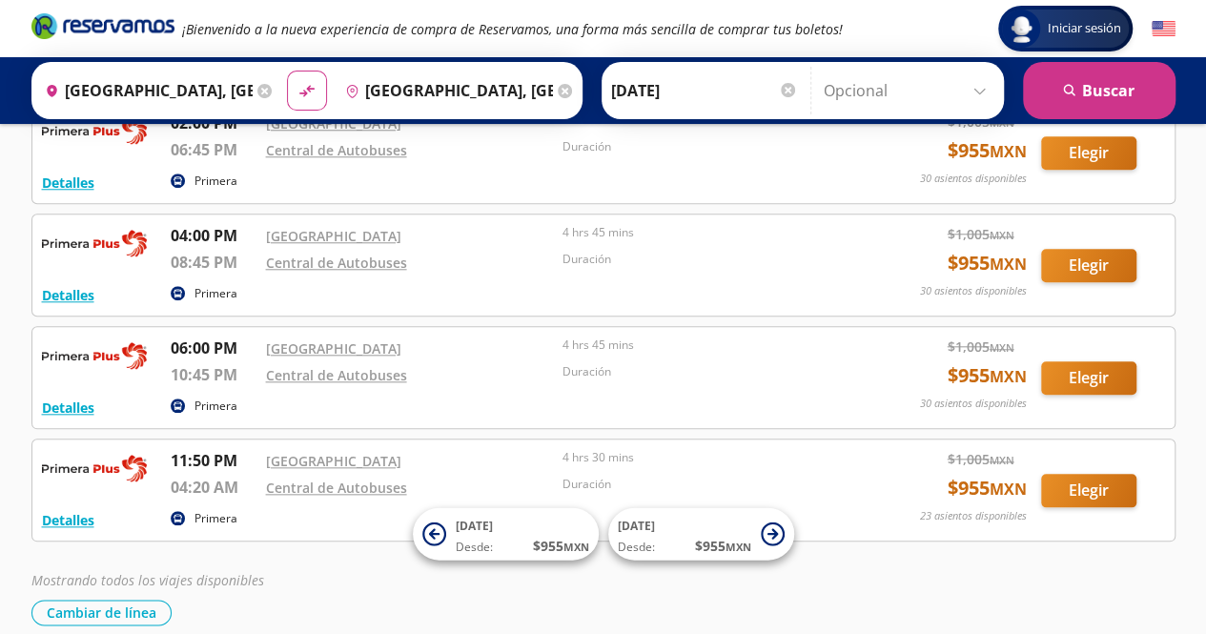
click at [616, 329] on div "Detalles Primera 06:00 PM [GEOGRAPHIC_DATA] 10:45 PM Central de Autobuses 4 hrs…" at bounding box center [603, 377] width 1144 height 103
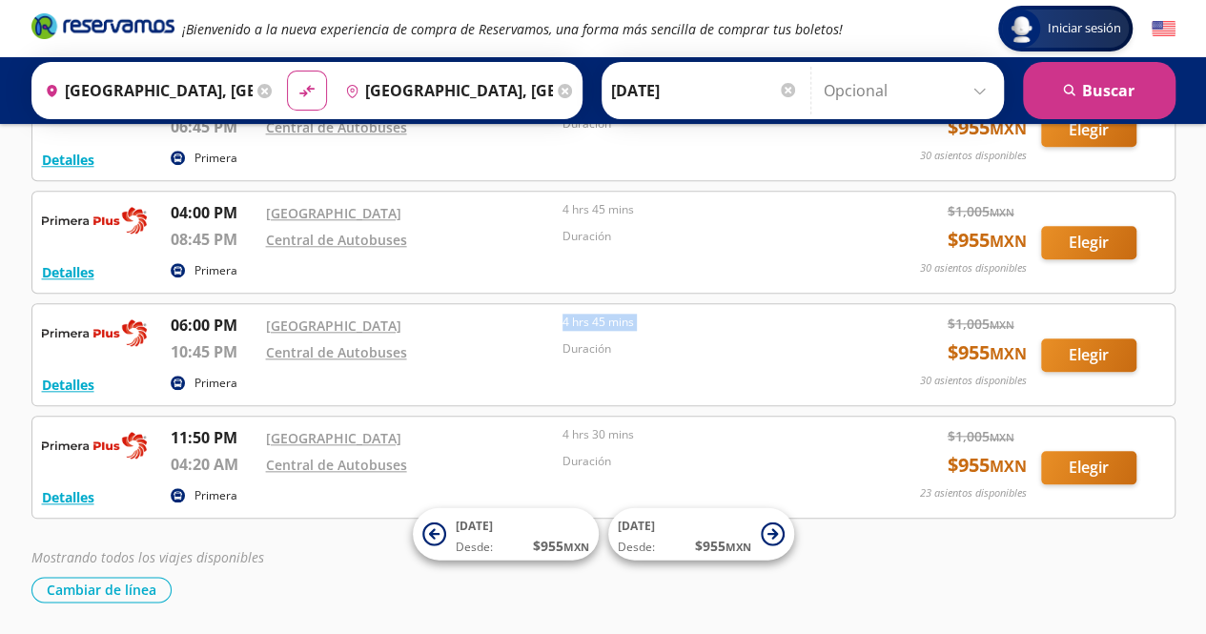
scroll to position [828, 0]
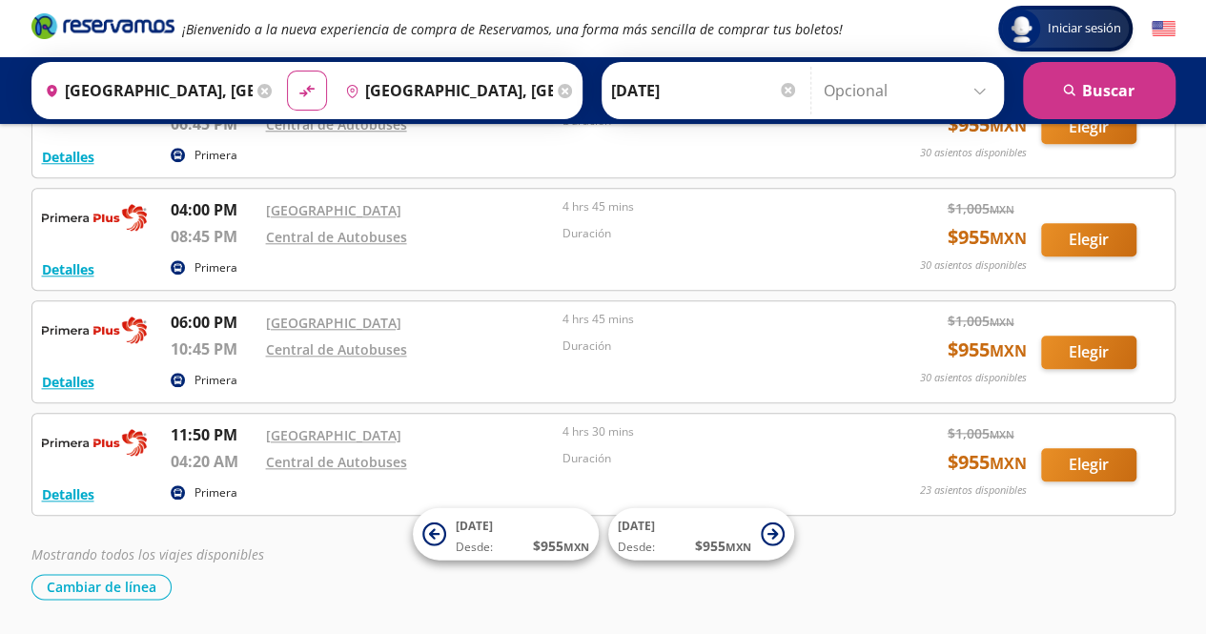
click at [808, 370] on div "Primera" at bounding box center [511, 381] width 680 height 23
click at [626, 344] on p "Duración" at bounding box center [707, 346] width 288 height 17
click at [607, 318] on p "4 hrs 45 mins" at bounding box center [707, 319] width 288 height 17
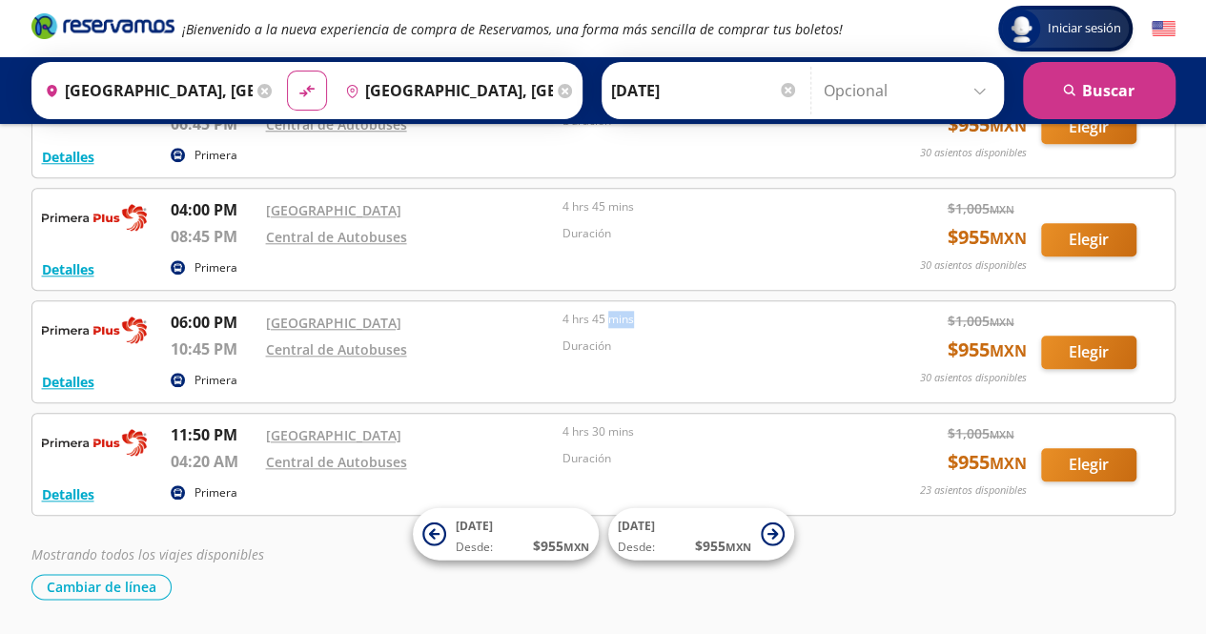
click at [607, 318] on p "4 hrs 45 mins" at bounding box center [707, 319] width 288 height 17
click at [599, 330] on div "4 hrs 45 mins" at bounding box center [707, 324] width 288 height 27
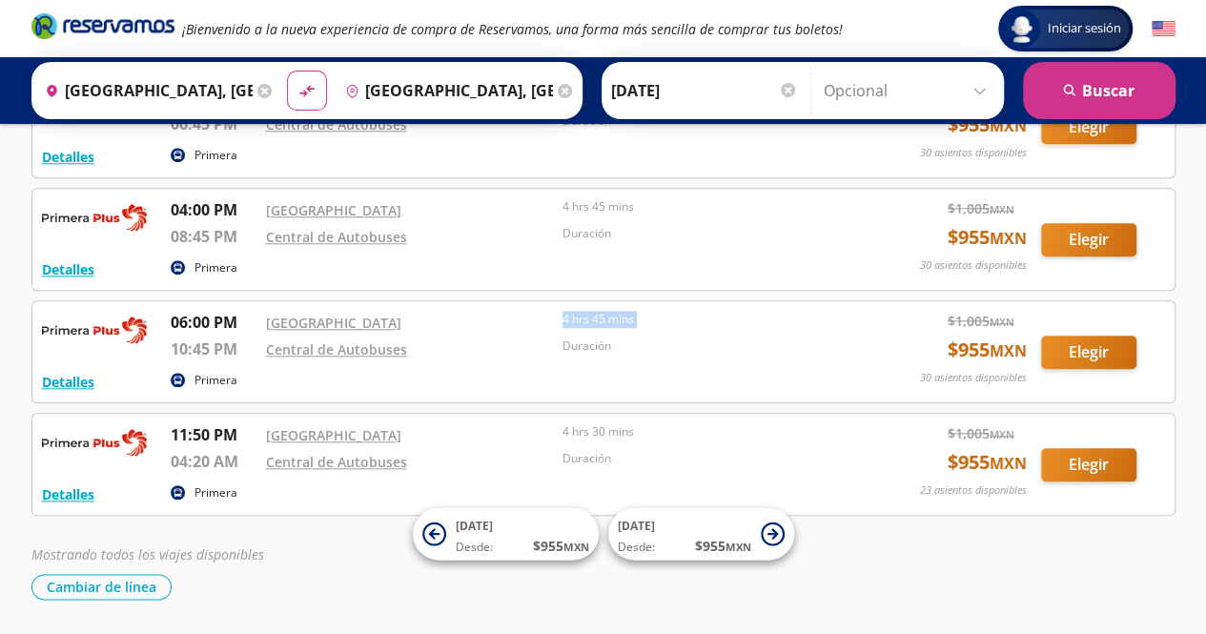
click at [599, 330] on div "4 hrs 45 mins" at bounding box center [707, 324] width 288 height 27
drag, startPoint x: 599, startPoint y: 330, endPoint x: 595, endPoint y: 348, distance: 18.5
click at [595, 348] on div "06:00 PM [GEOGRAPHIC_DATA] 10:45 PM Central de Autobuses 4 hrs 45 mins Duración" at bounding box center [511, 339] width 680 height 56
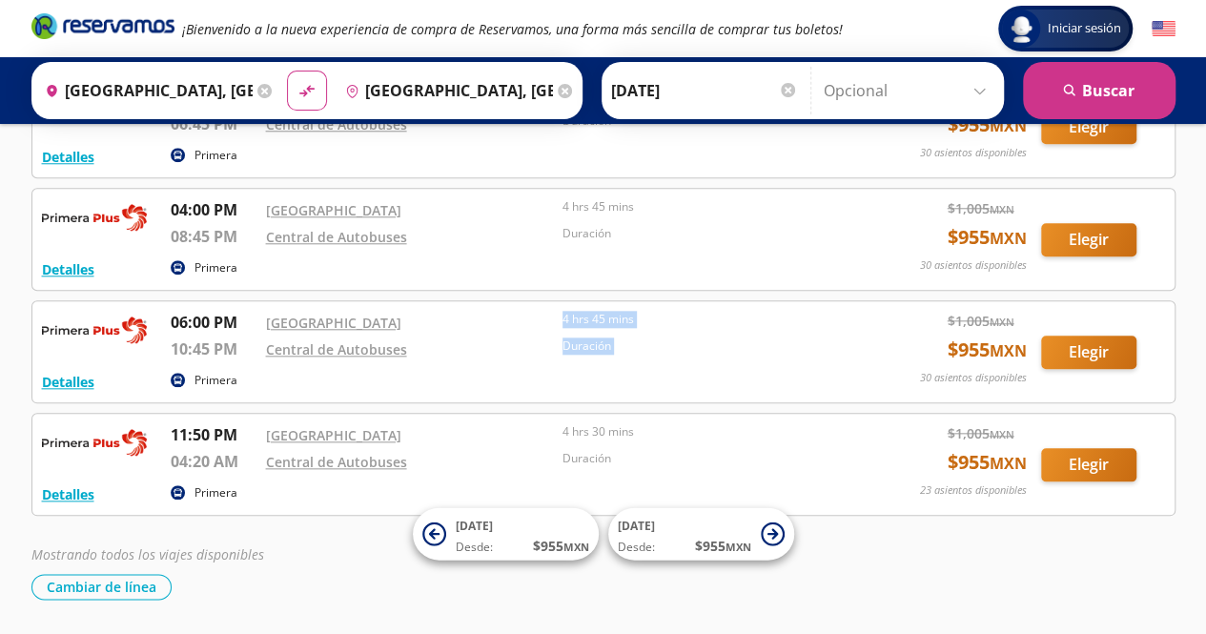
click at [595, 348] on div "Duración" at bounding box center [707, 353] width 288 height 30
